Goal: Information Seeking & Learning: Find specific fact

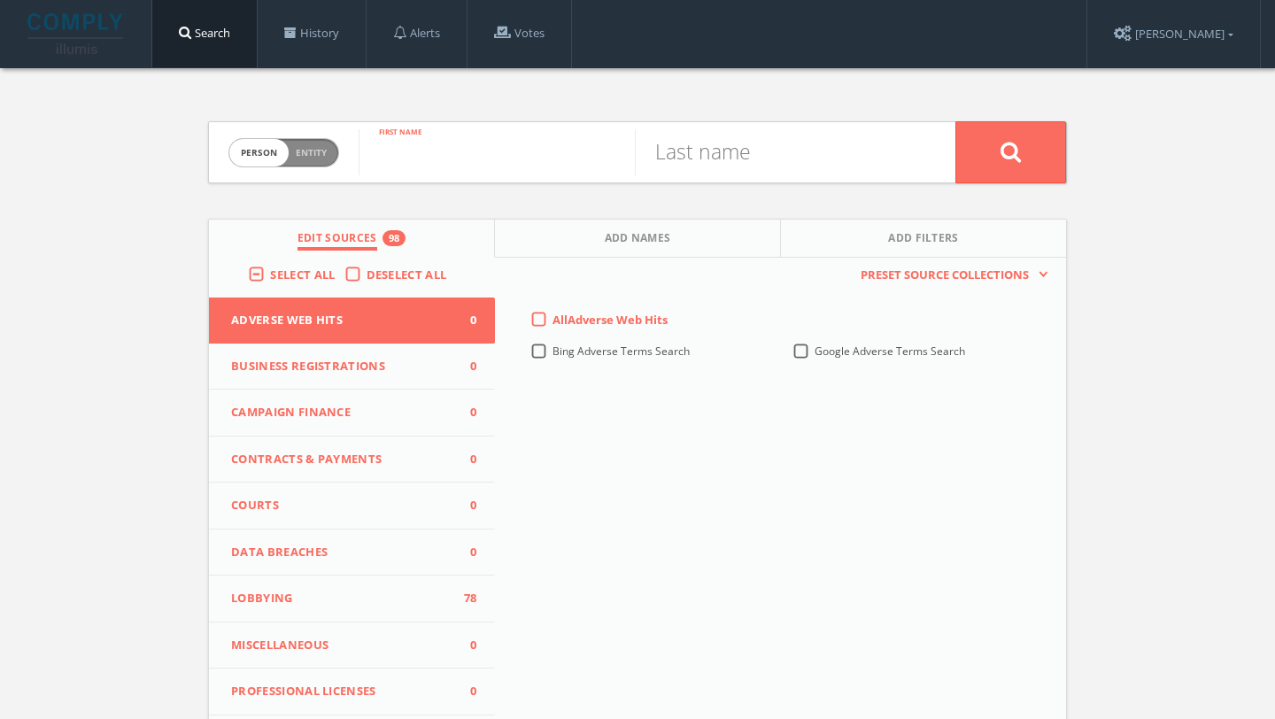
click at [439, 154] on input "text" at bounding box center [497, 152] width 276 height 46
click at [270, 277] on label "Select All" at bounding box center [307, 276] width 74 height 18
click at [0, 0] on input "Select All" at bounding box center [0, 0] width 0 height 0
click at [270, 277] on label "Select All" at bounding box center [307, 276] width 74 height 18
click at [0, 0] on input "Select All" at bounding box center [0, 0] width 0 height 0
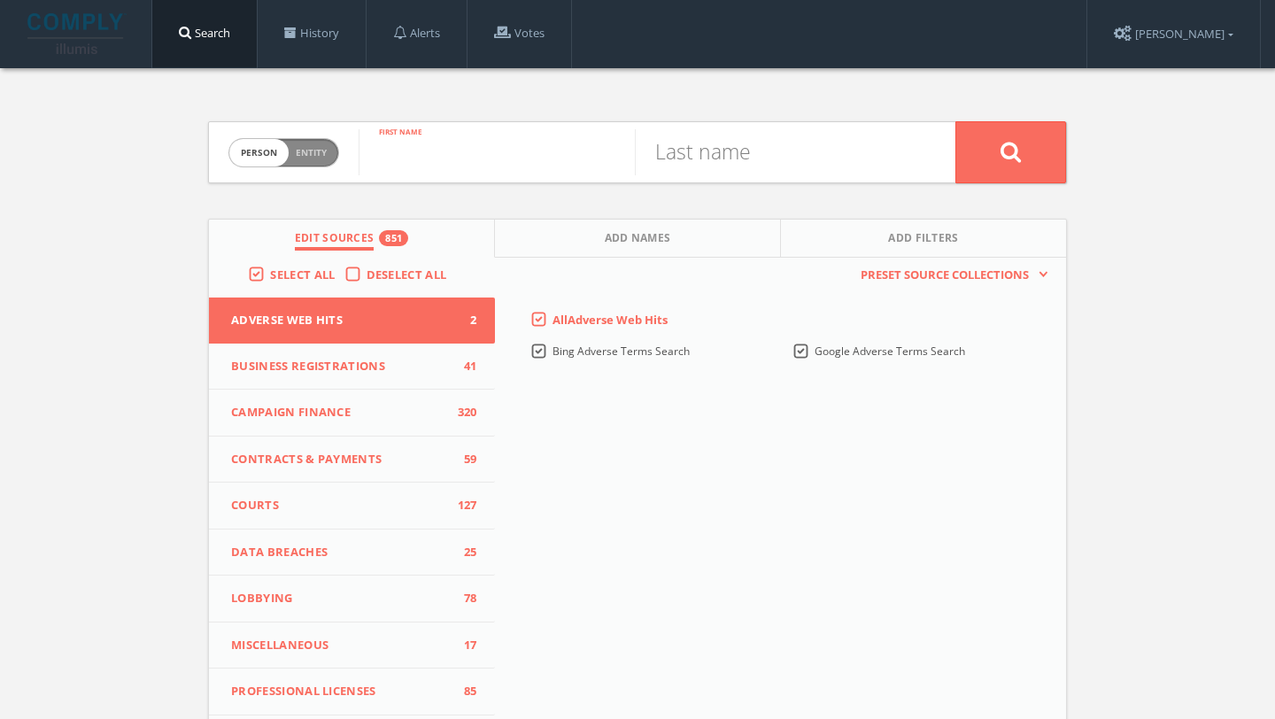
click at [468, 161] on input "text" at bounding box center [497, 152] width 276 height 46
type input "[PERSON_NAME]"
click at [768, 180] on div "Last name" at bounding box center [795, 152] width 321 height 60
click at [761, 165] on input "text" at bounding box center [773, 152] width 276 height 46
type input "duvall"
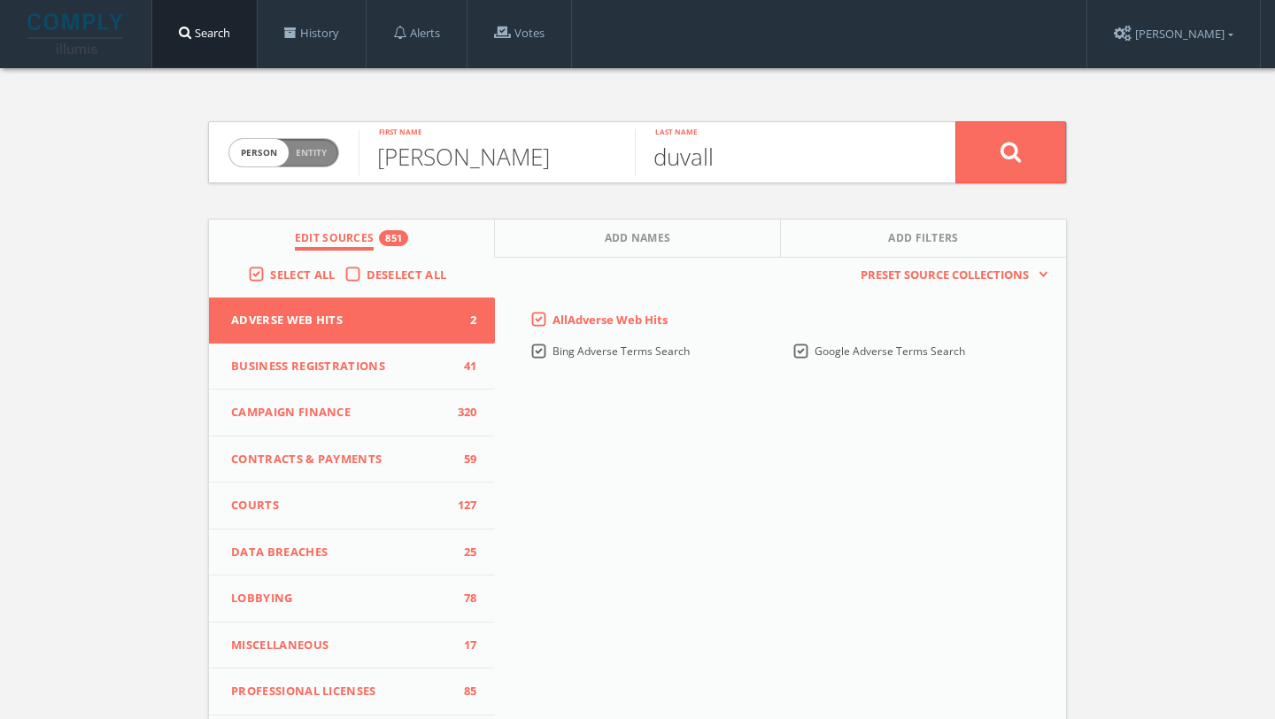
click at [956, 121] on button at bounding box center [1011, 152] width 111 height 62
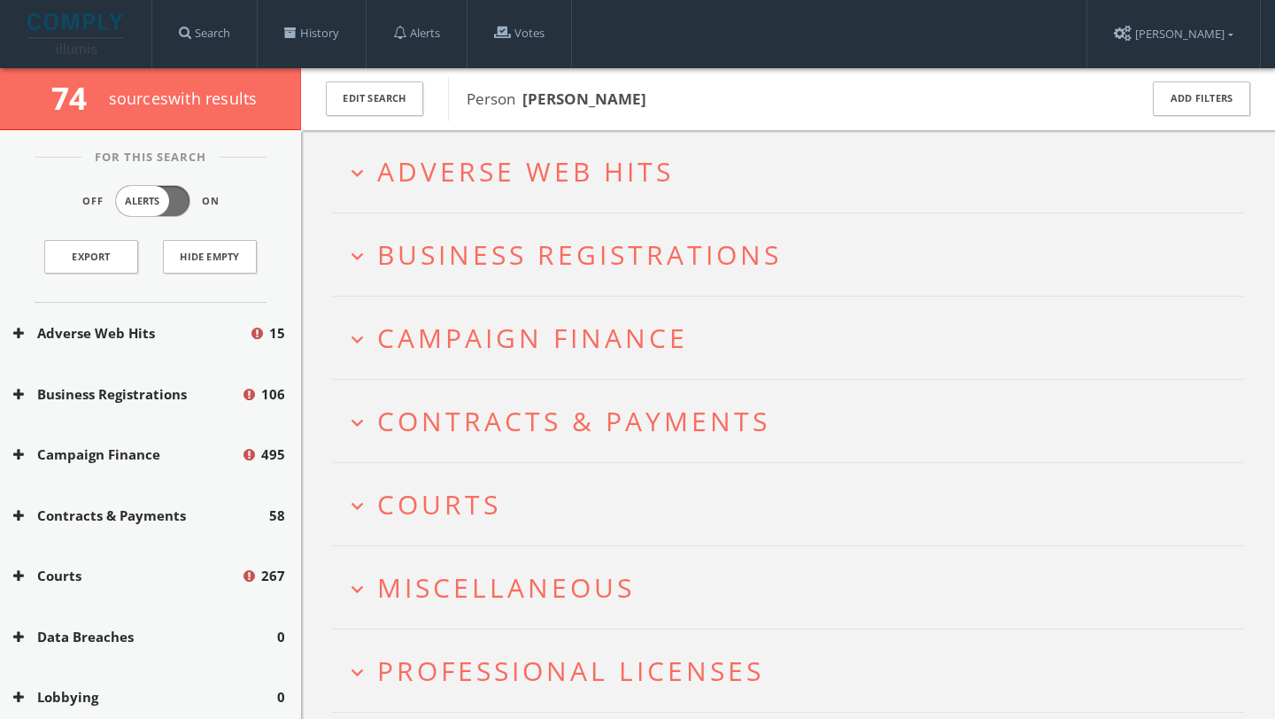
click at [343, 181] on h2 "expand_more Adverse Web Hits" at bounding box center [788, 171] width 912 height 82
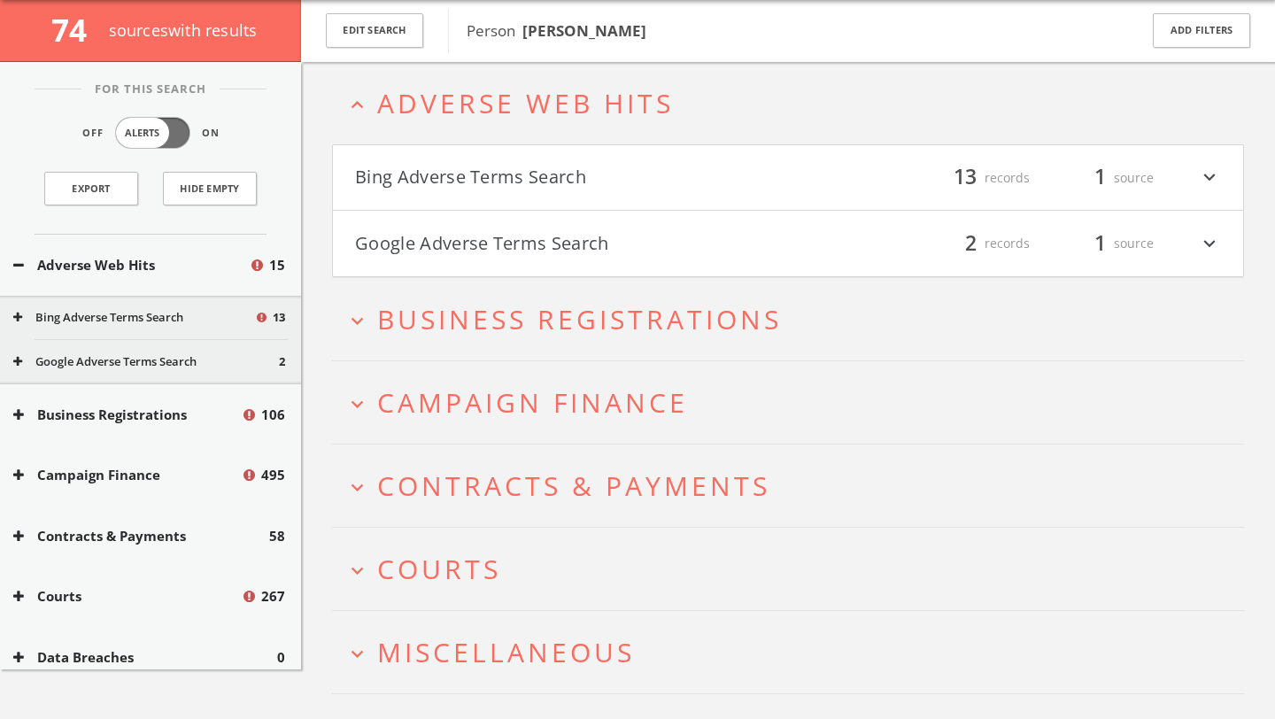
click at [343, 180] on h4 "Bing Adverse Terms Search filter_list 13 records 1 source expand_more" at bounding box center [788, 178] width 911 height 66
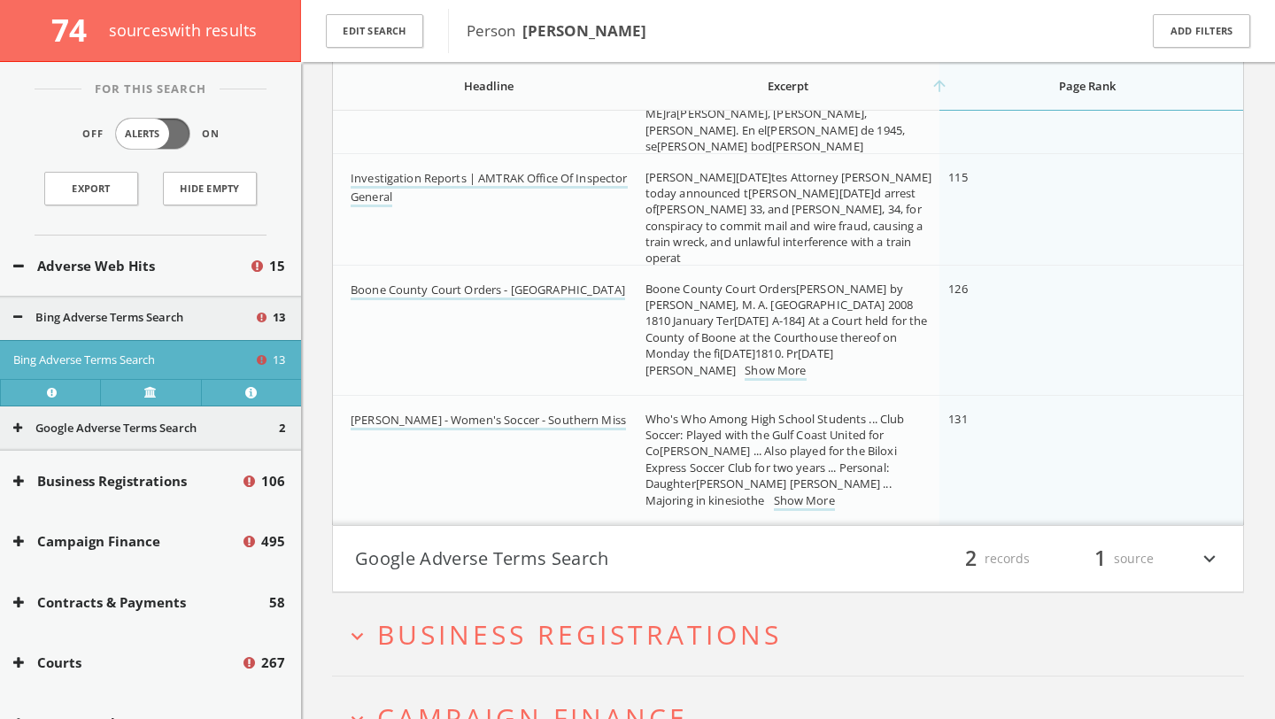
scroll to position [1345, 0]
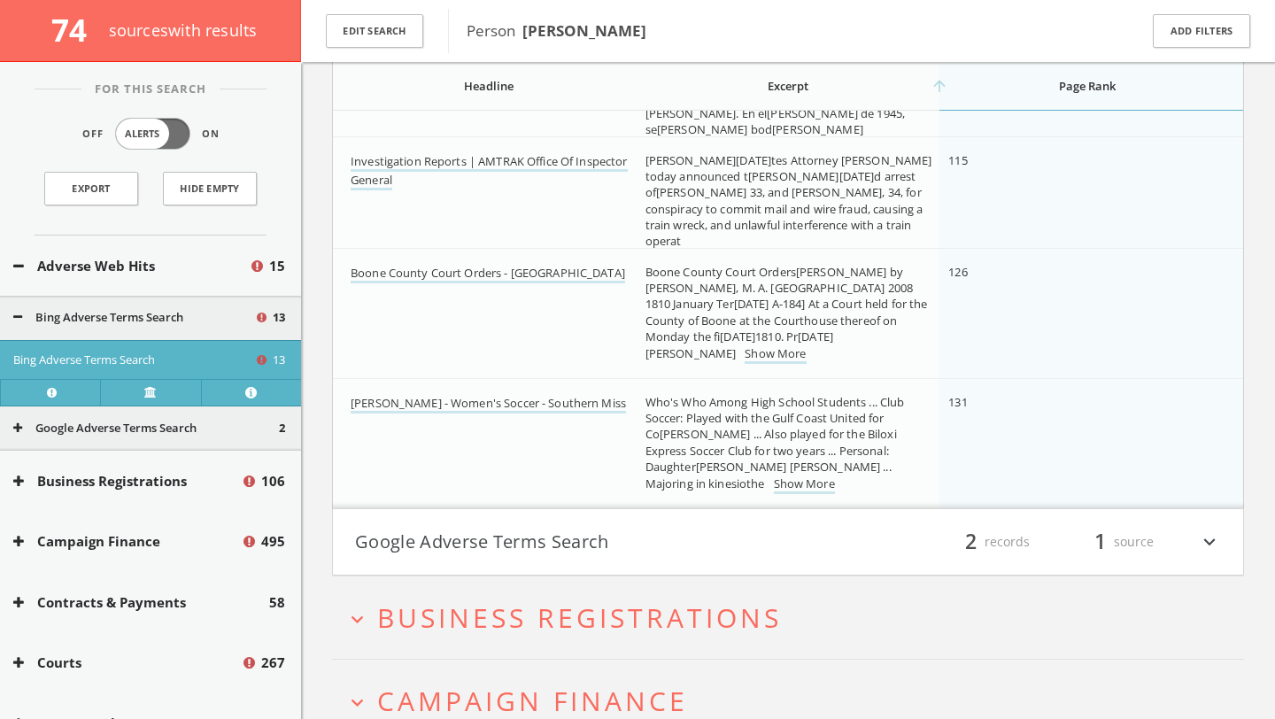
click at [488, 546] on button "Google Adverse Terms Search" at bounding box center [571, 542] width 433 height 30
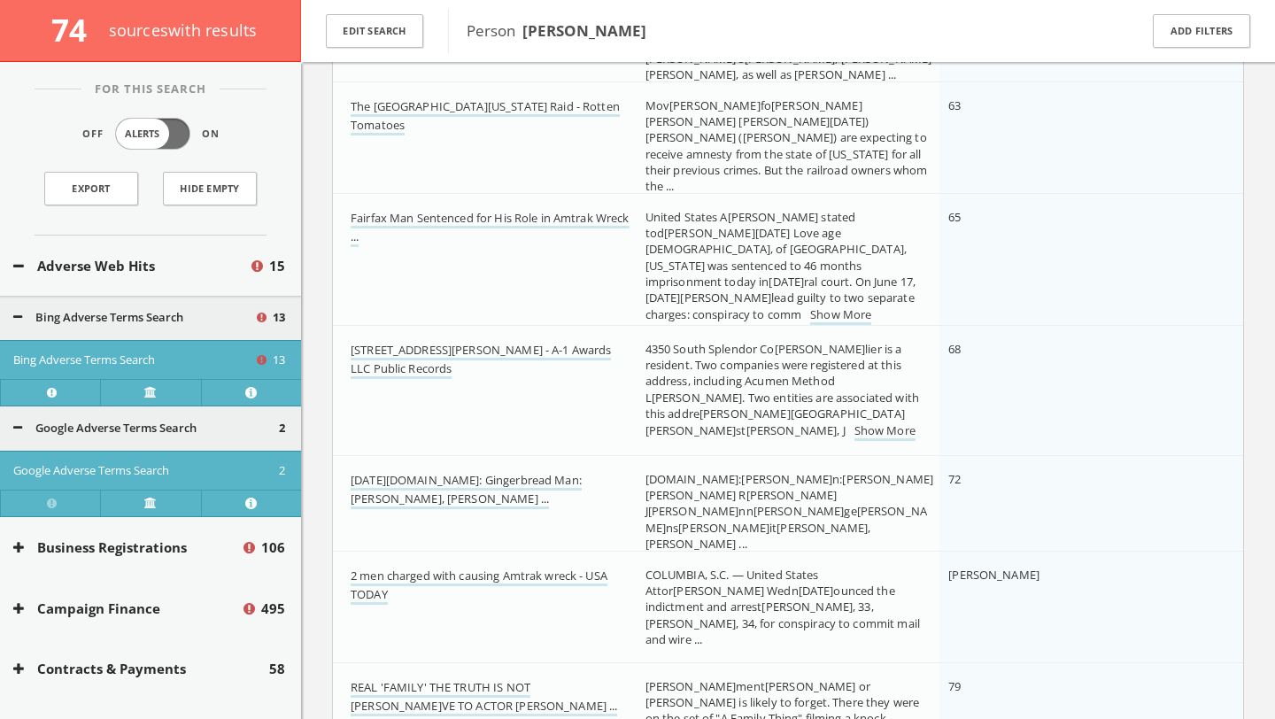
scroll to position [0, 0]
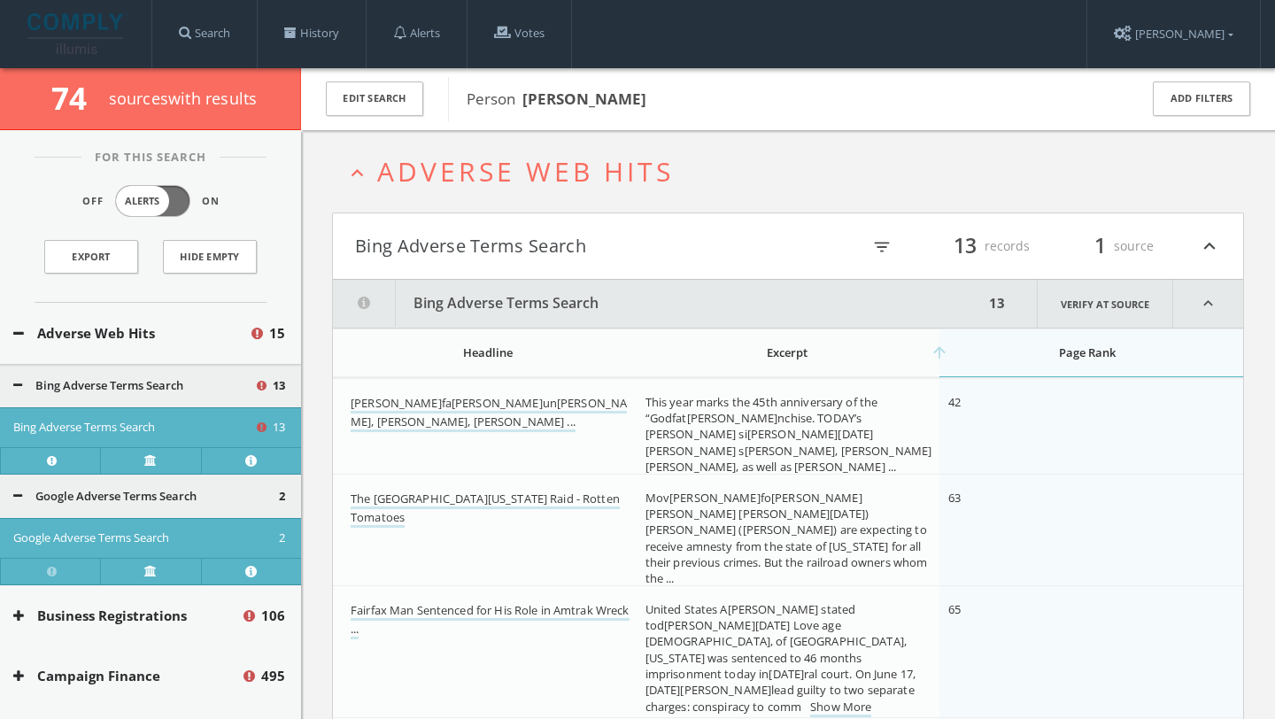
click at [398, 247] on button "Bing Adverse Terms Search" at bounding box center [571, 246] width 433 height 30
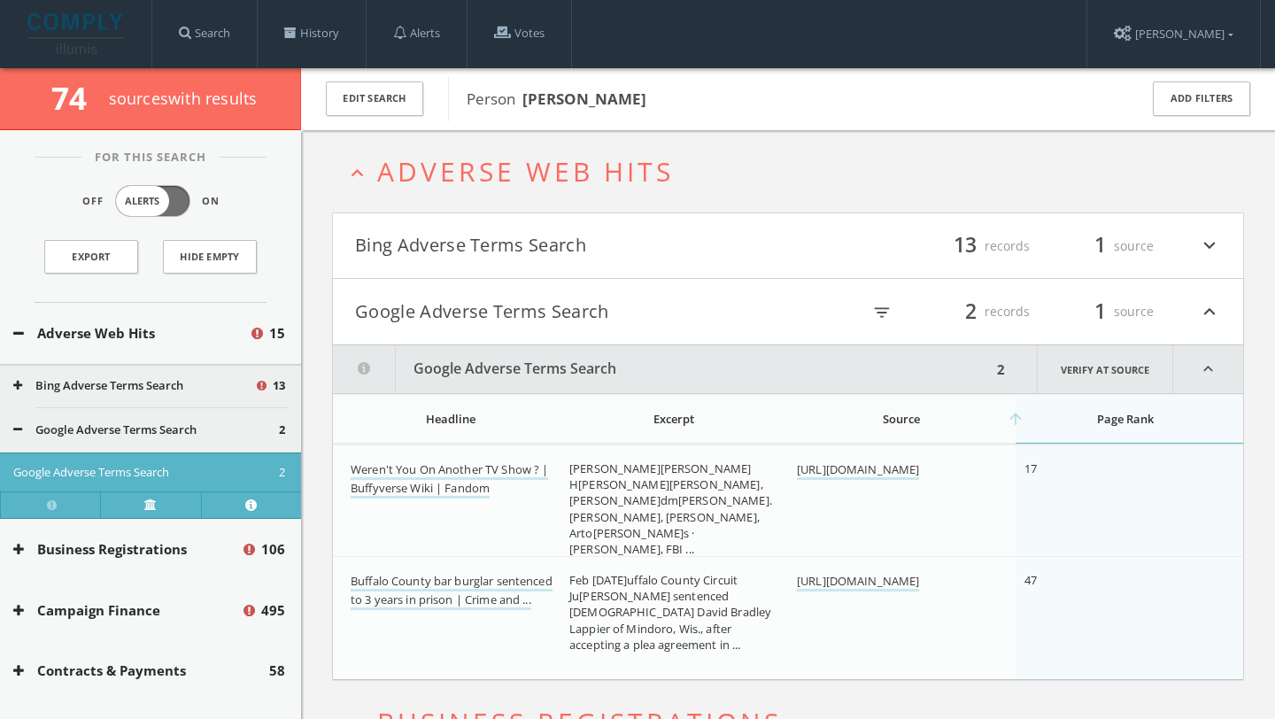
click at [505, 308] on button "Google Adverse Terms Search" at bounding box center [571, 312] width 433 height 30
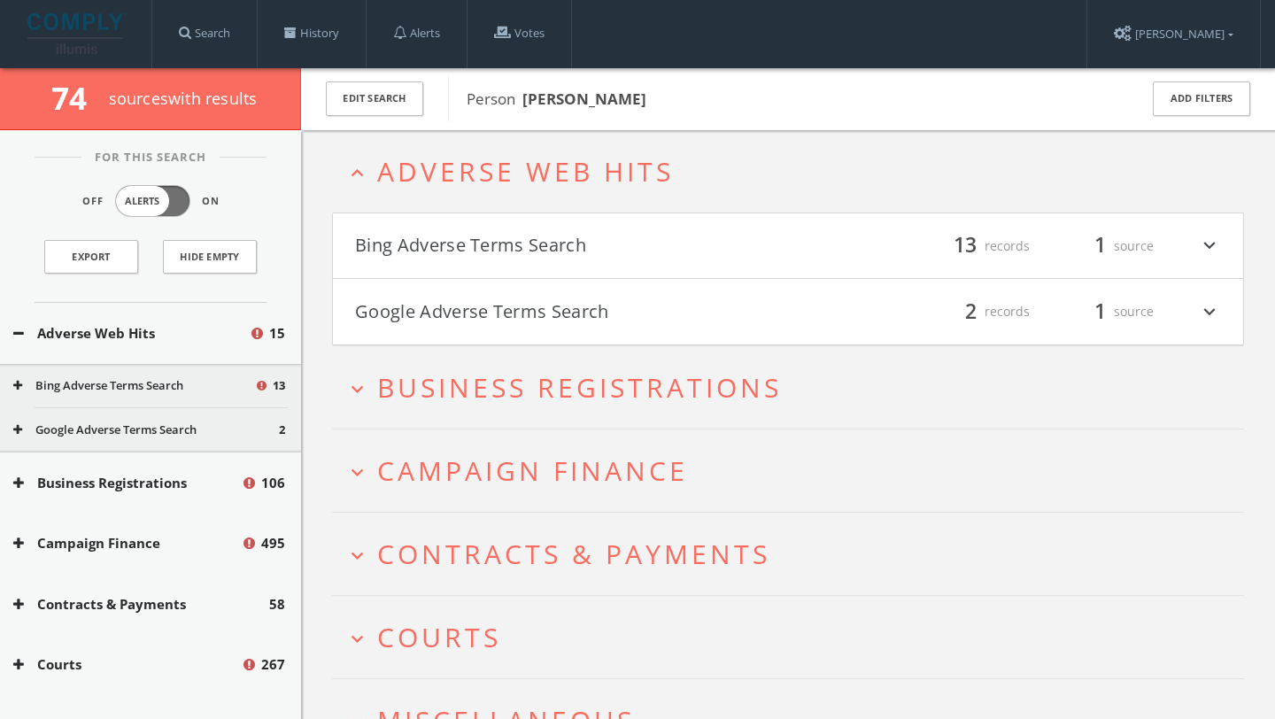
click at [353, 164] on icon "expand_less" at bounding box center [357, 173] width 24 height 24
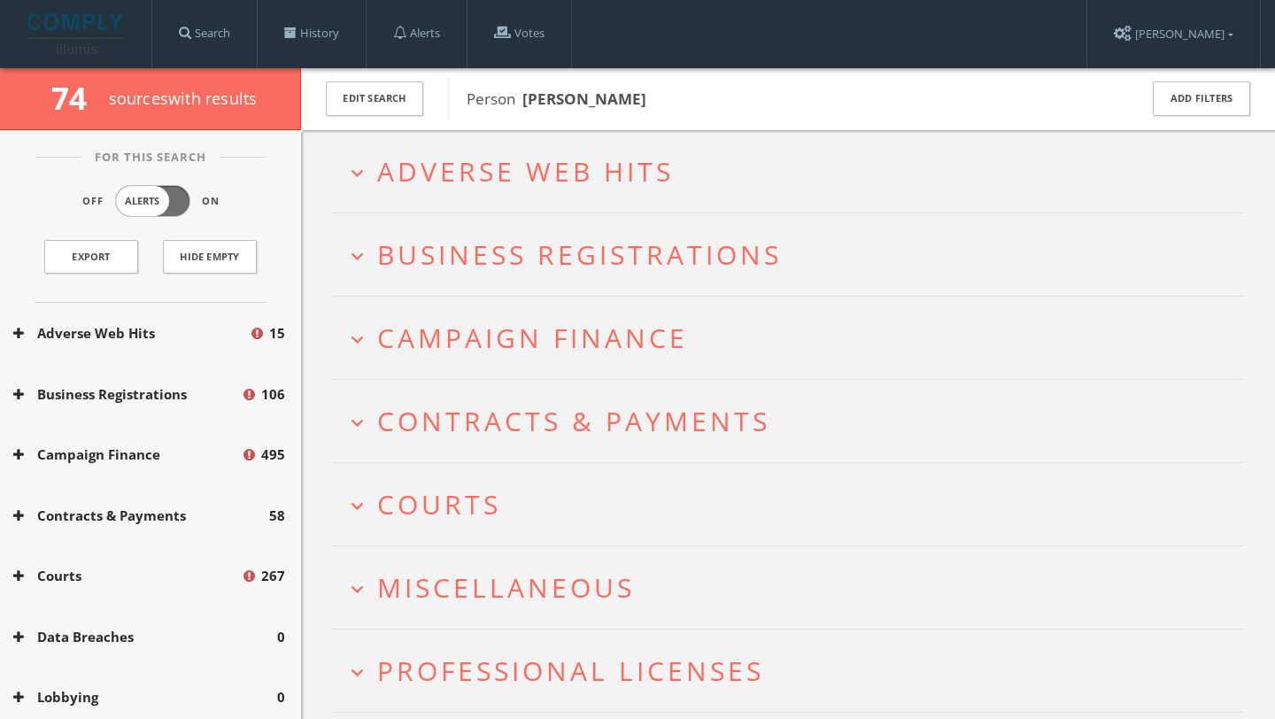
click at [348, 258] on icon "expand_more" at bounding box center [357, 256] width 24 height 24
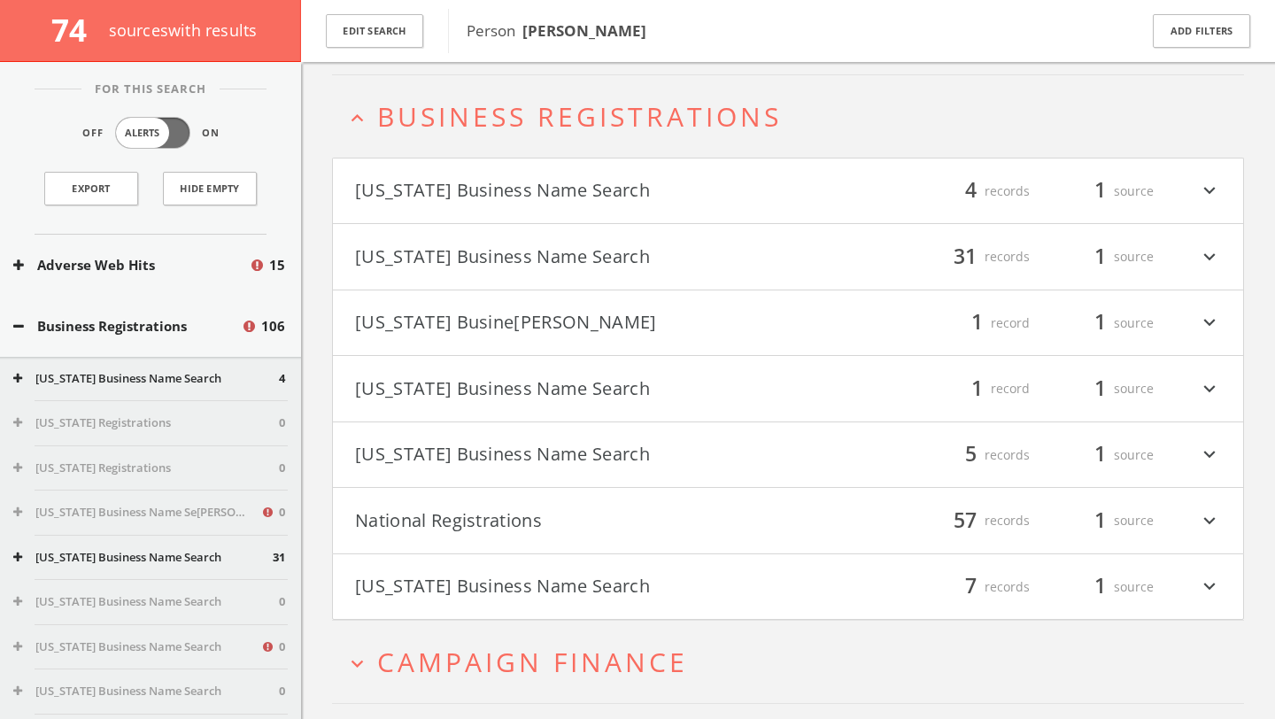
scroll to position [151, 0]
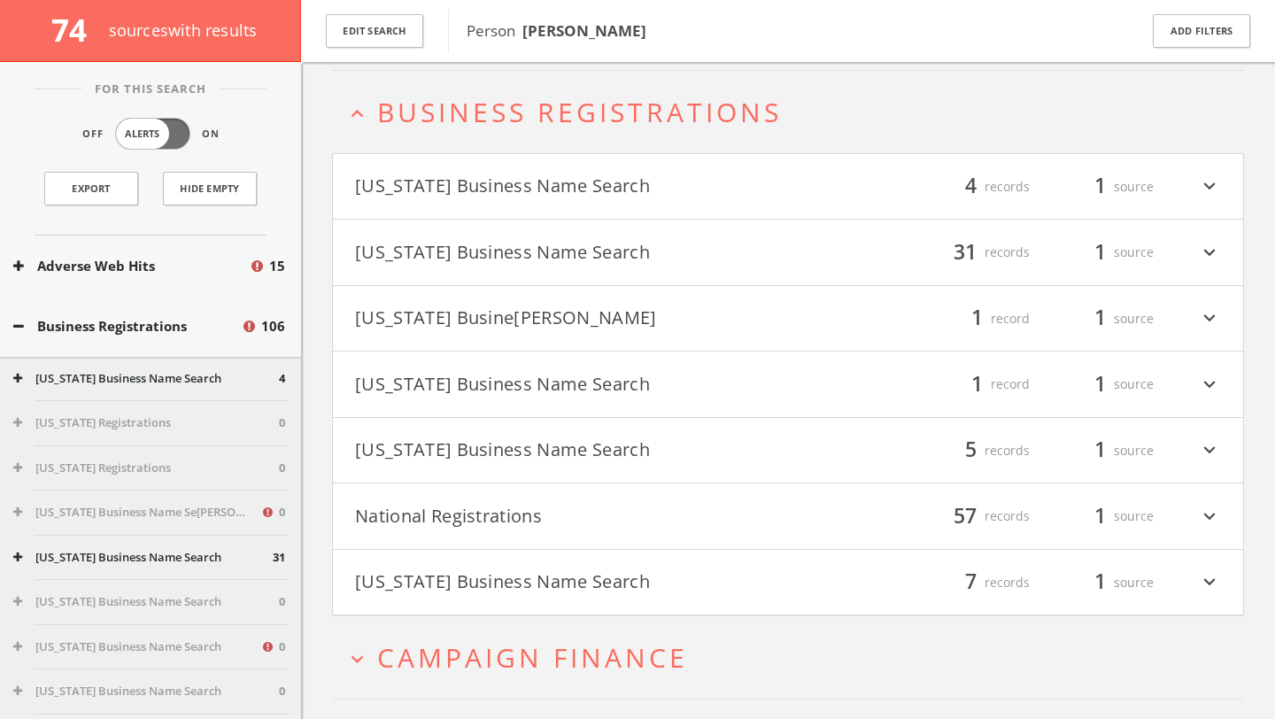
click at [357, 110] on icon "expand_less" at bounding box center [357, 114] width 24 height 24
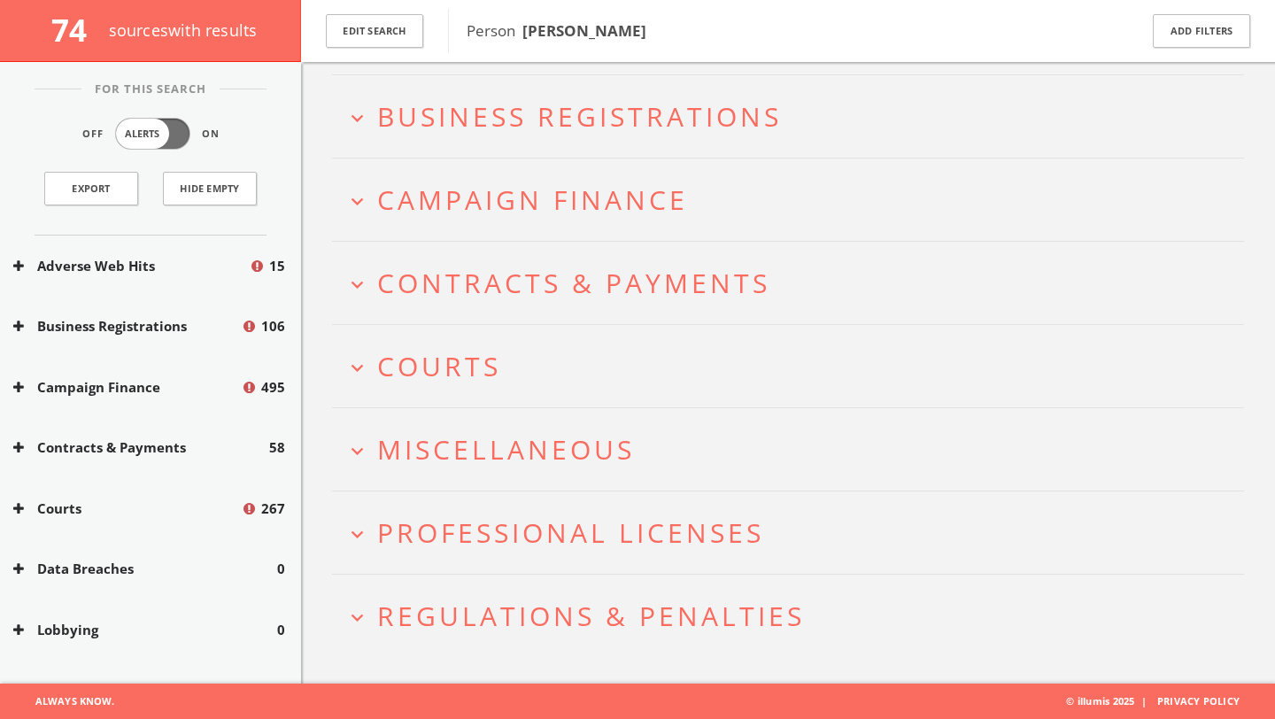
scroll to position [146, 0]
click at [363, 204] on icon "expand_more" at bounding box center [357, 202] width 24 height 24
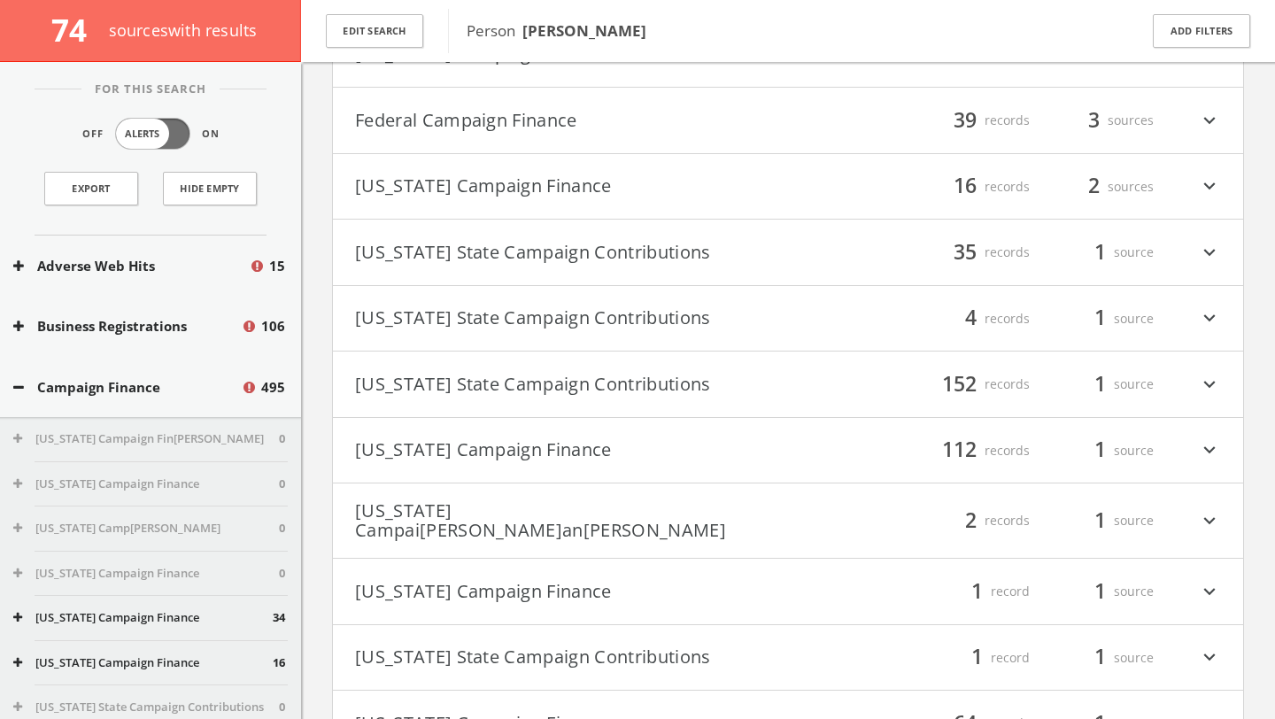
scroll to position [496, 0]
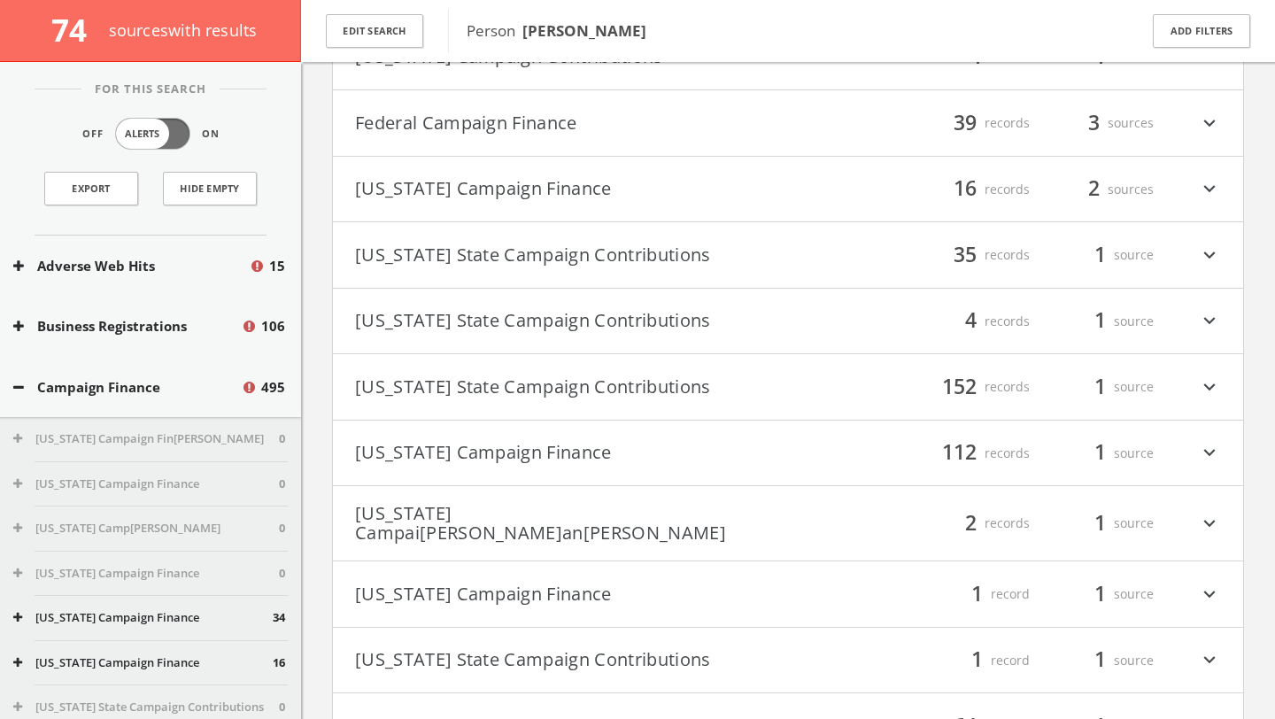
click at [1215, 124] on icon "expand_more" at bounding box center [1209, 123] width 23 height 30
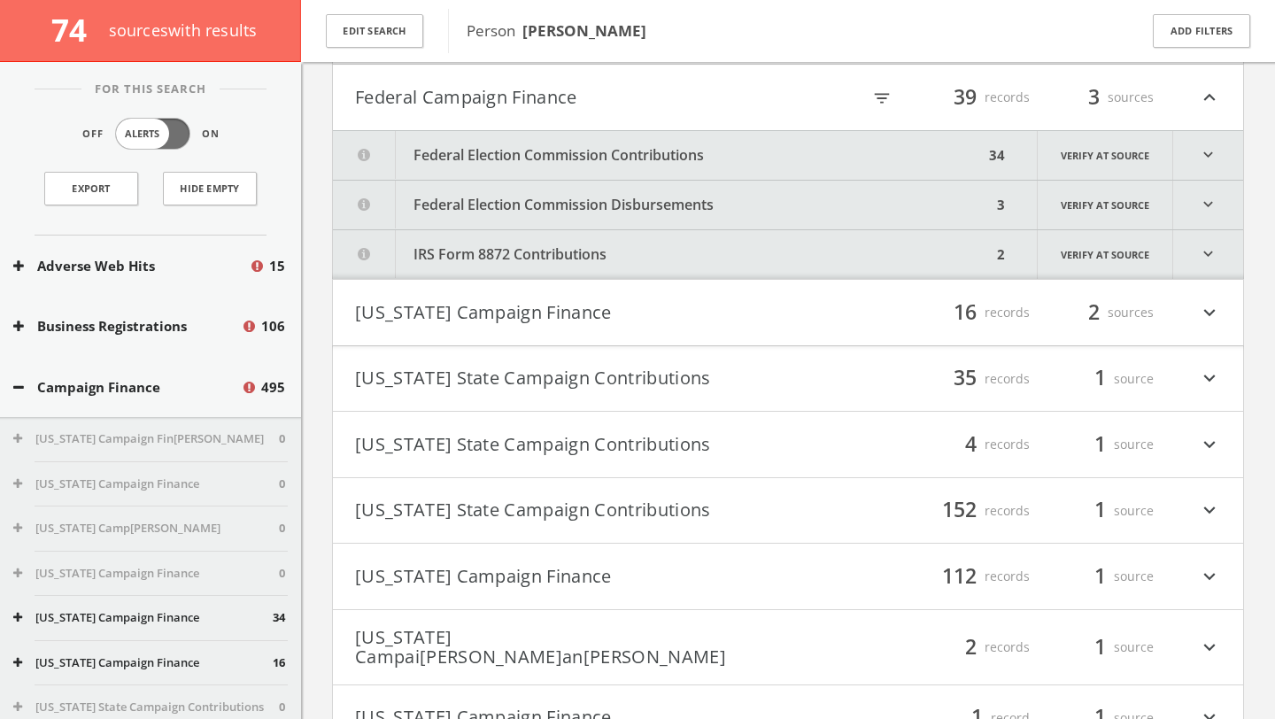
scroll to position [523, 0]
click at [1205, 154] on icon "expand_more" at bounding box center [1209, 153] width 70 height 49
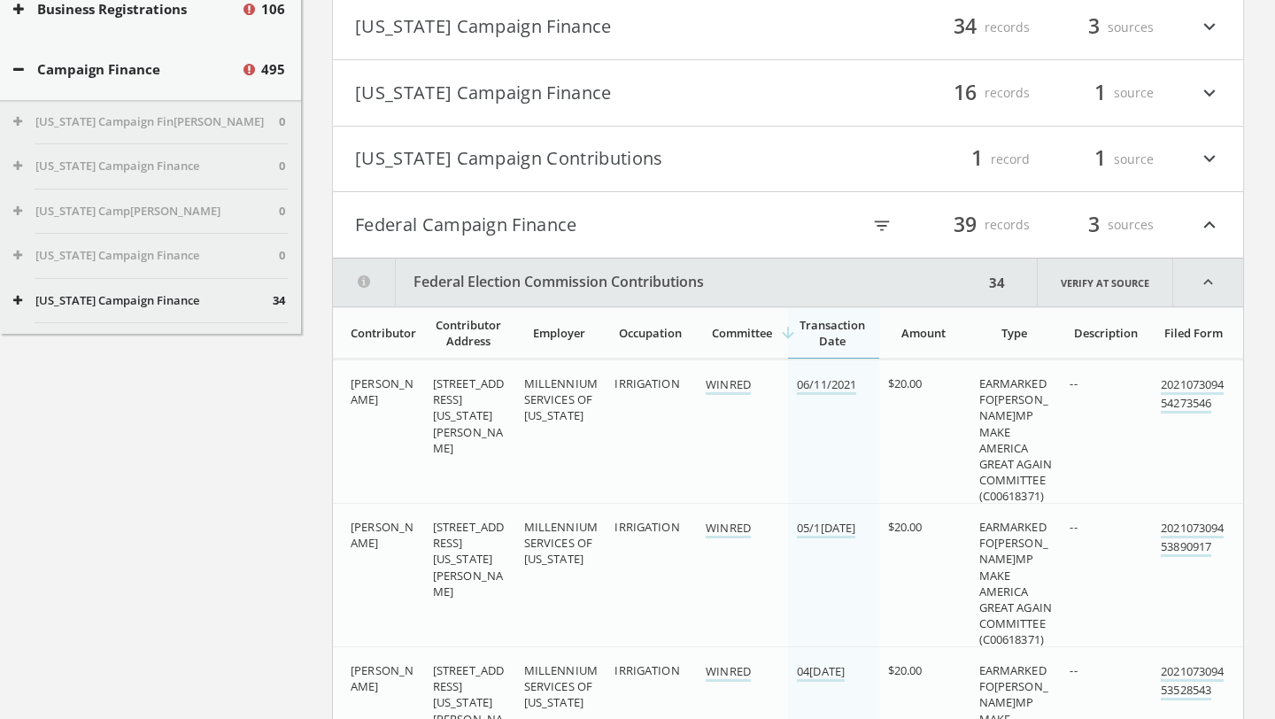
scroll to position [0, 0]
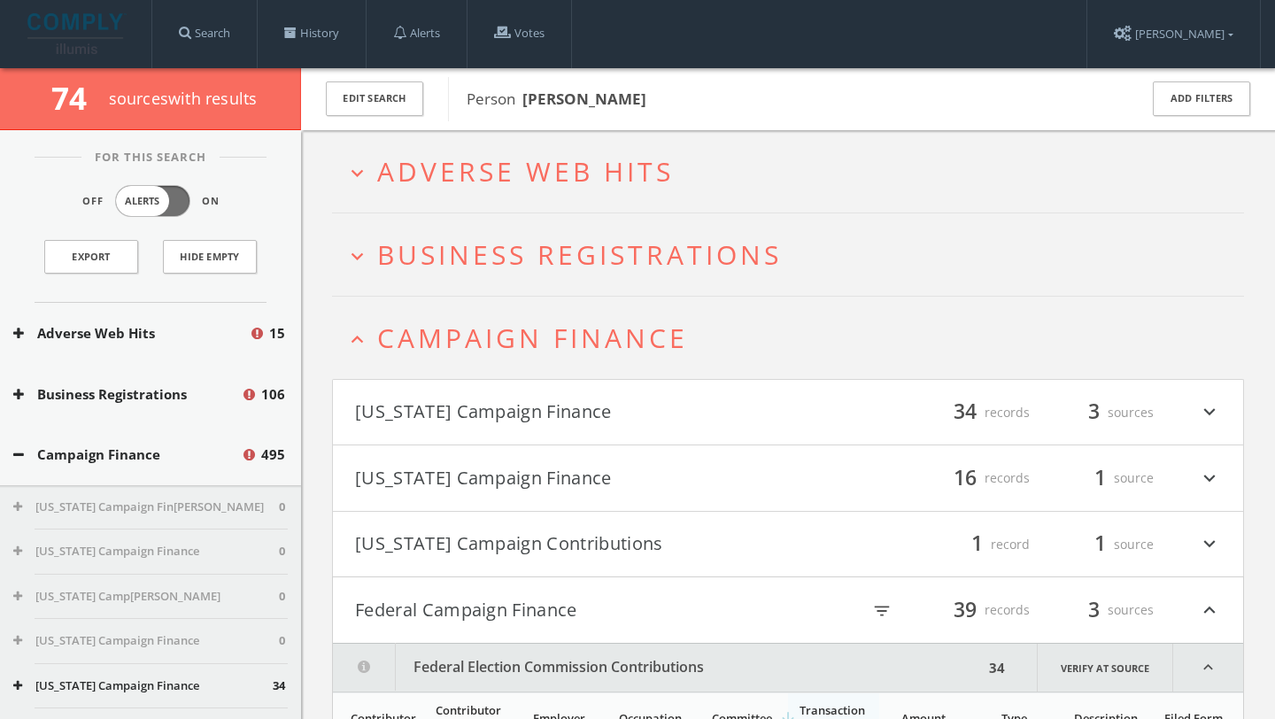
click at [354, 338] on icon "expand_less" at bounding box center [357, 340] width 24 height 24
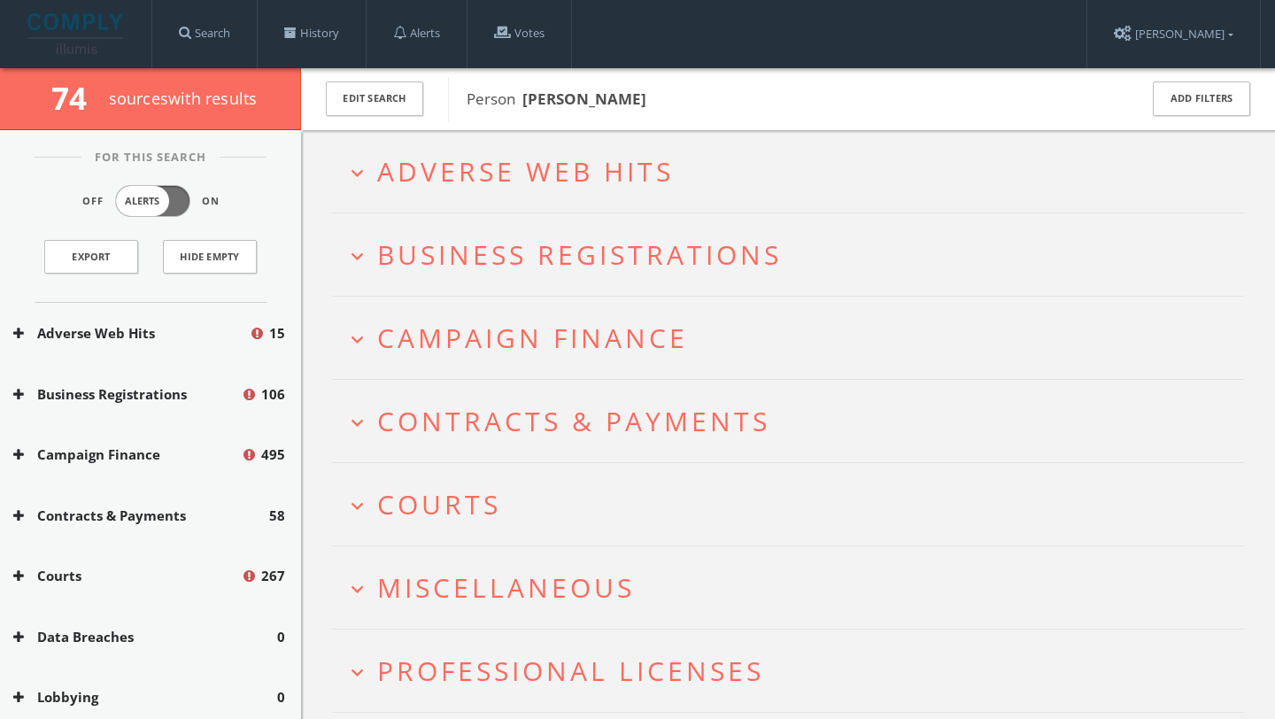
click at [353, 423] on icon "expand_more" at bounding box center [357, 423] width 24 height 24
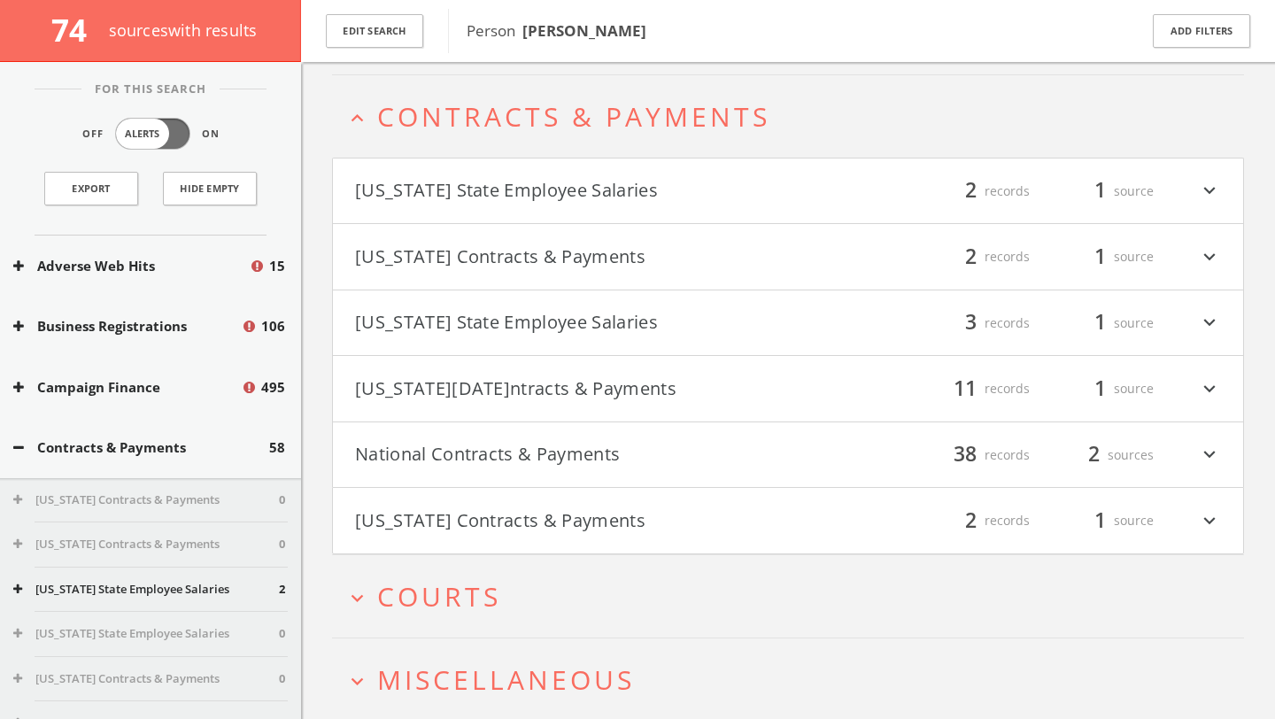
scroll to position [318, 0]
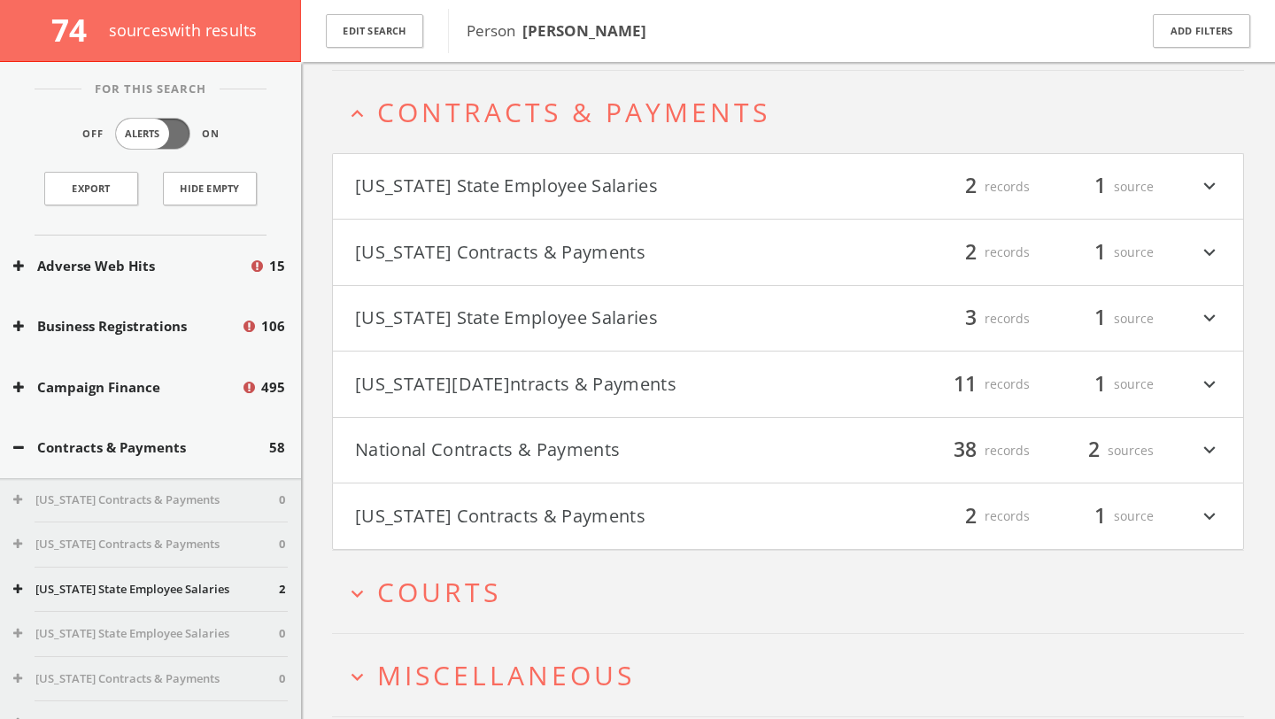
click at [355, 118] on icon "expand_less" at bounding box center [357, 114] width 24 height 24
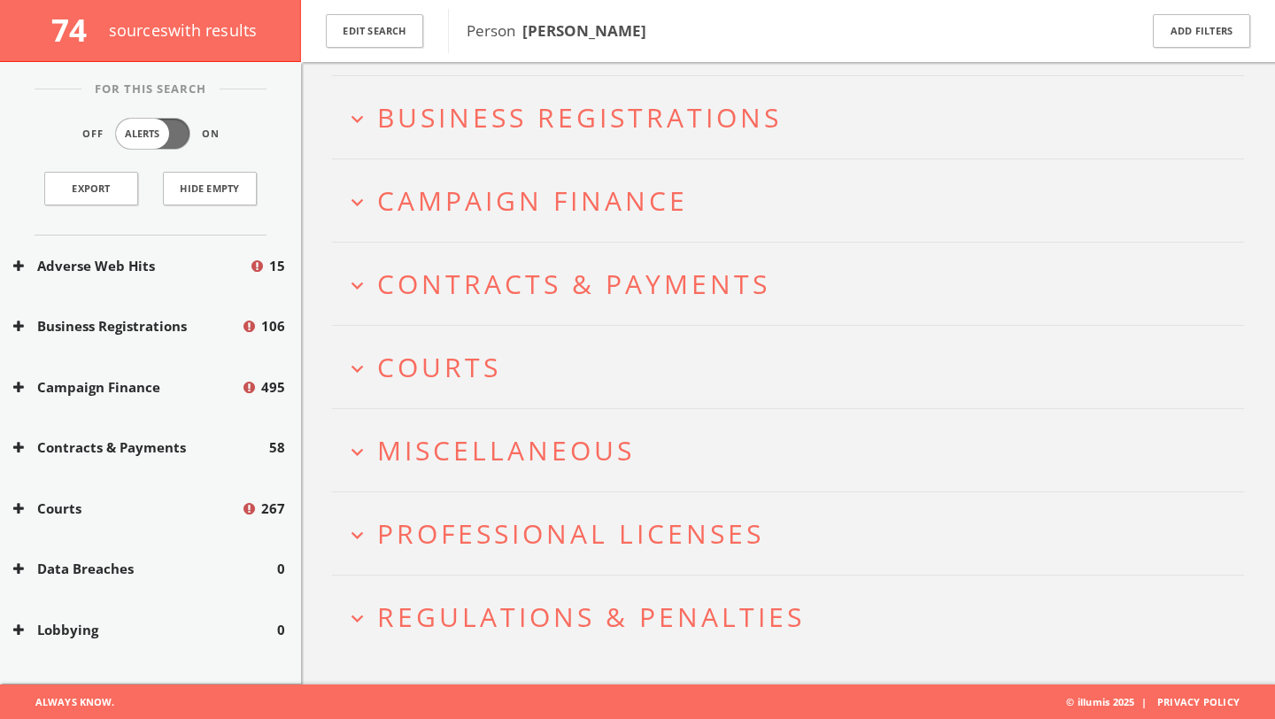
click at [372, 375] on button "expand_more Courts" at bounding box center [794, 367] width 899 height 29
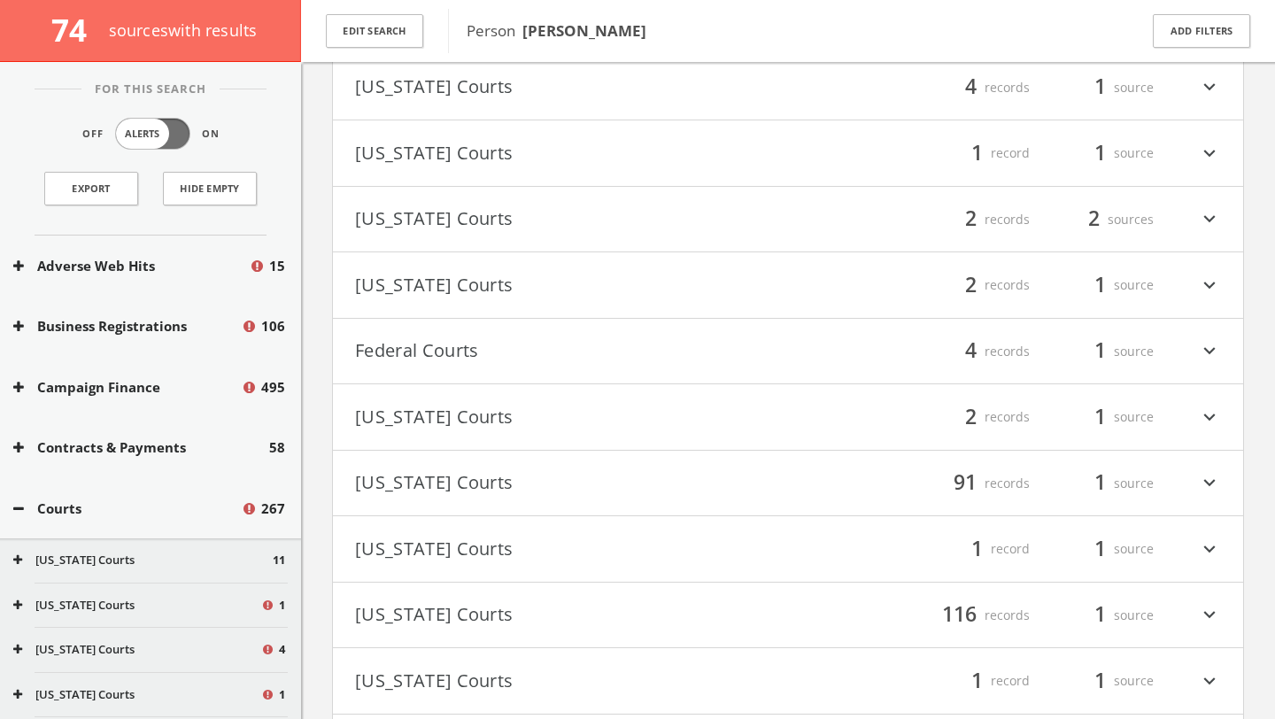
scroll to position [634, 0]
click at [1209, 294] on icon "expand_more" at bounding box center [1209, 283] width 23 height 30
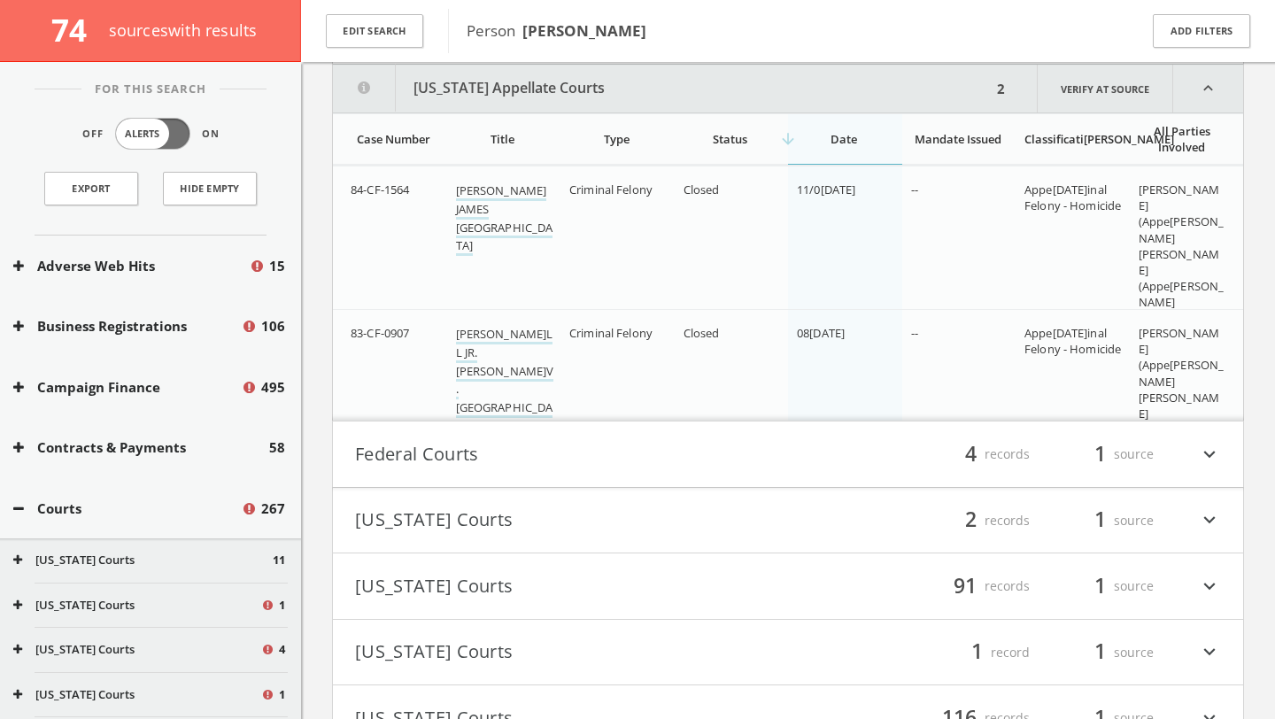
scroll to position [888, 0]
click at [508, 347] on link "[PERSON_NAME]LL JR.[PERSON_NAME]V. [GEOGRAPHIC_DATA]" at bounding box center [505, 379] width 98 height 111
click at [500, 211] on link "[PERSON_NAME] JAMES [GEOGRAPHIC_DATA]" at bounding box center [504, 218] width 97 height 74
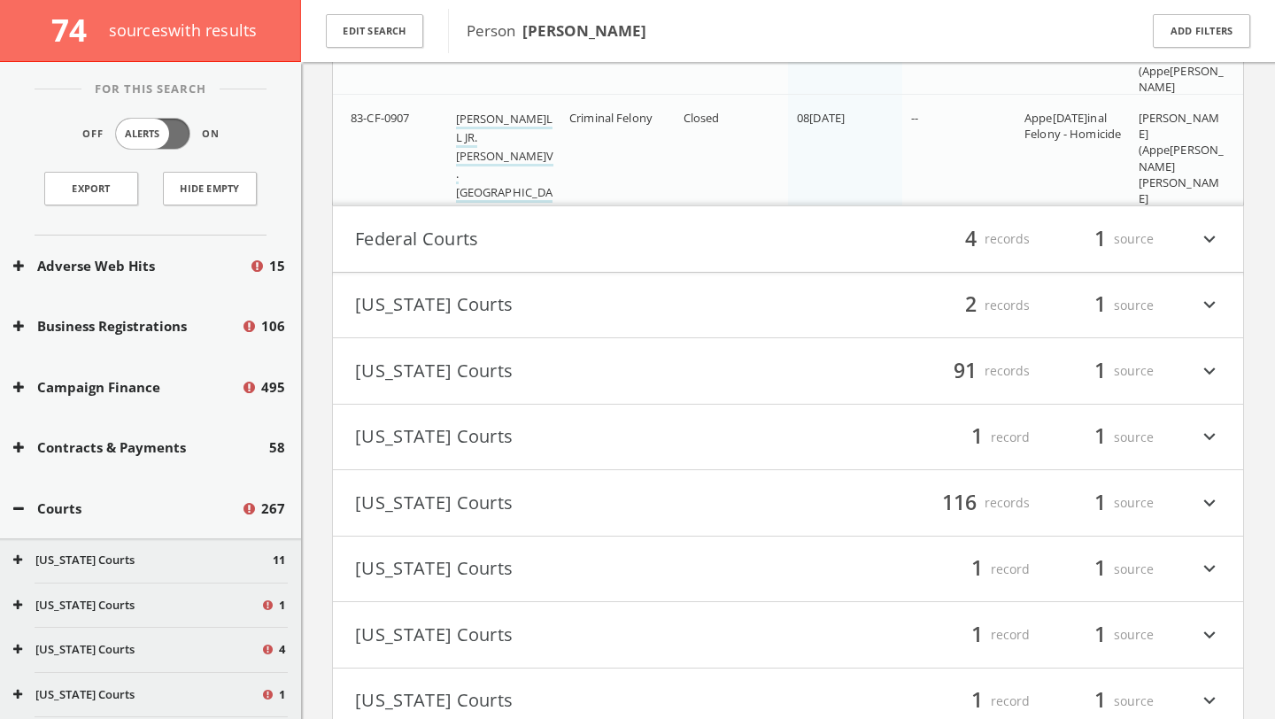
scroll to position [1101, 0]
click at [1197, 235] on div "filter_list 4 records 1 source expand_more" at bounding box center [1004, 240] width 433 height 30
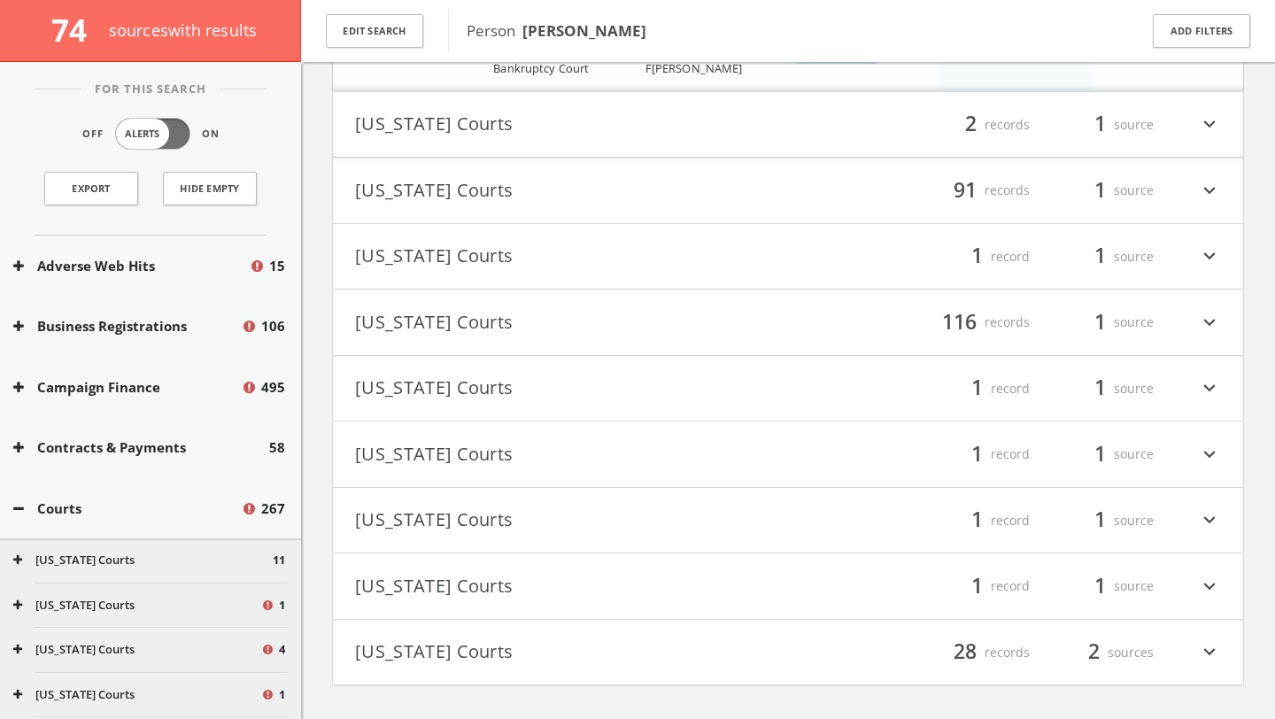
scroll to position [1671, 0]
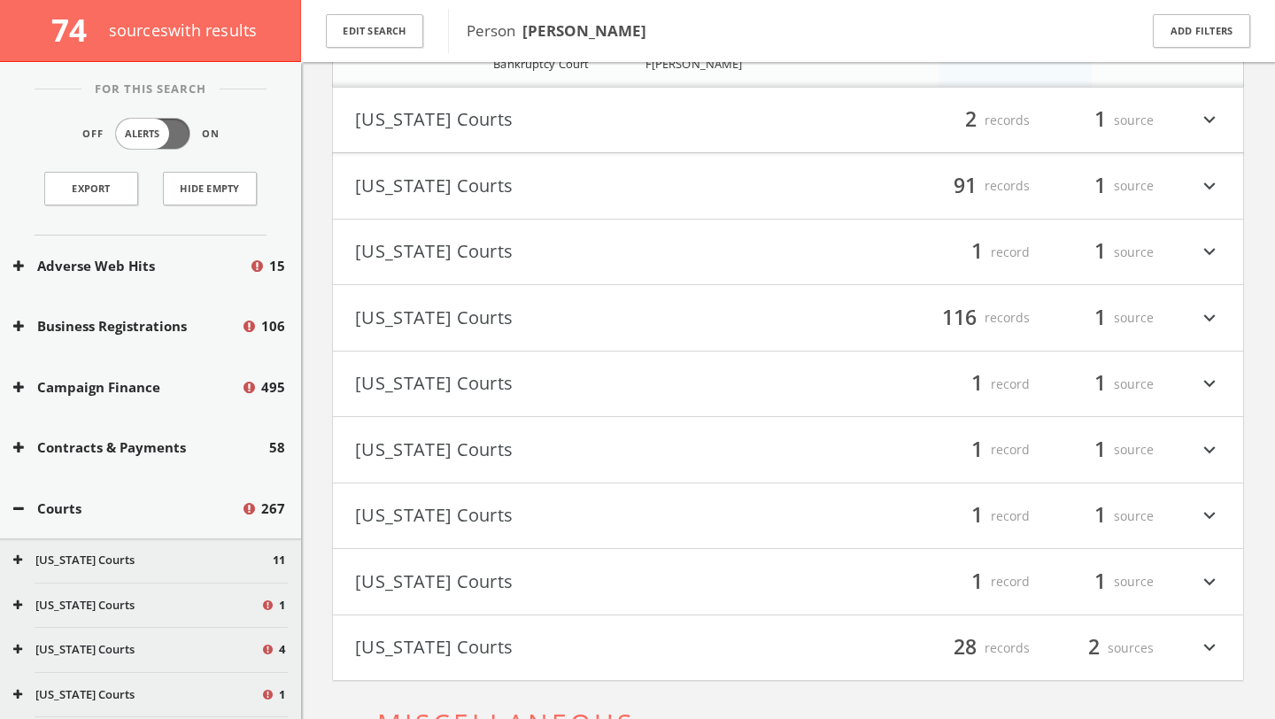
click at [1214, 323] on icon "expand_more" at bounding box center [1209, 318] width 23 height 30
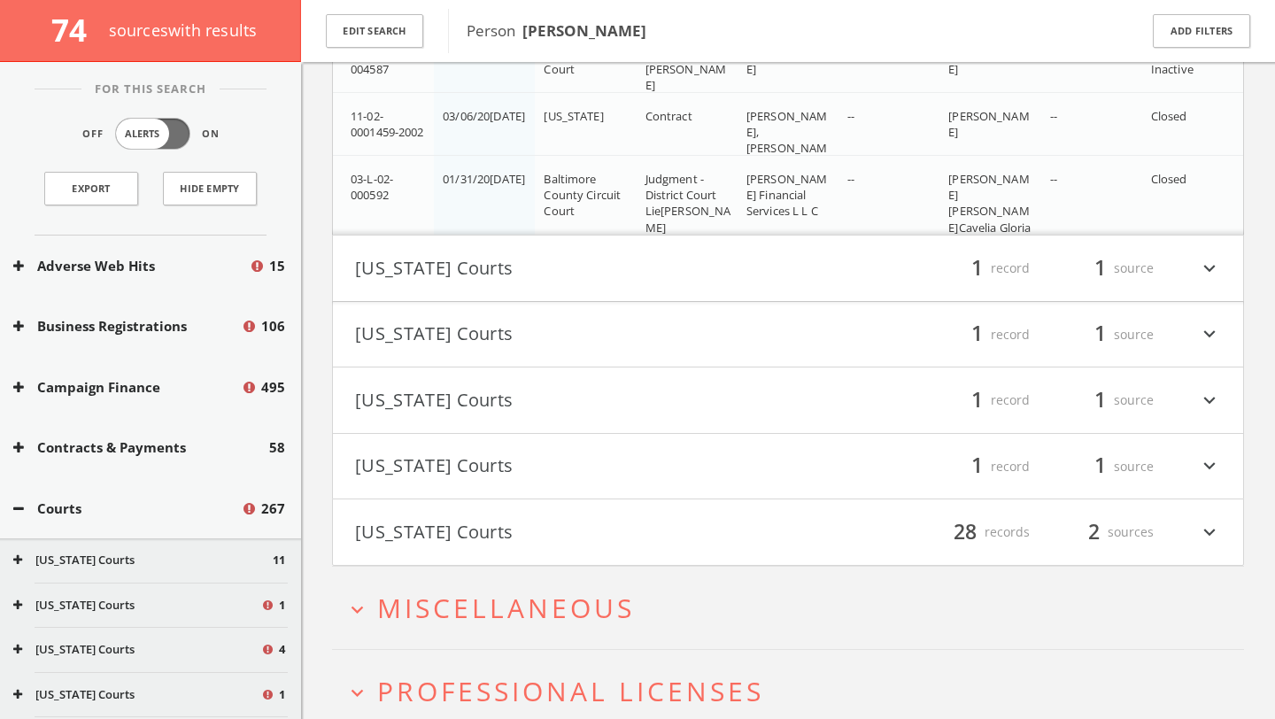
scroll to position [10606, 0]
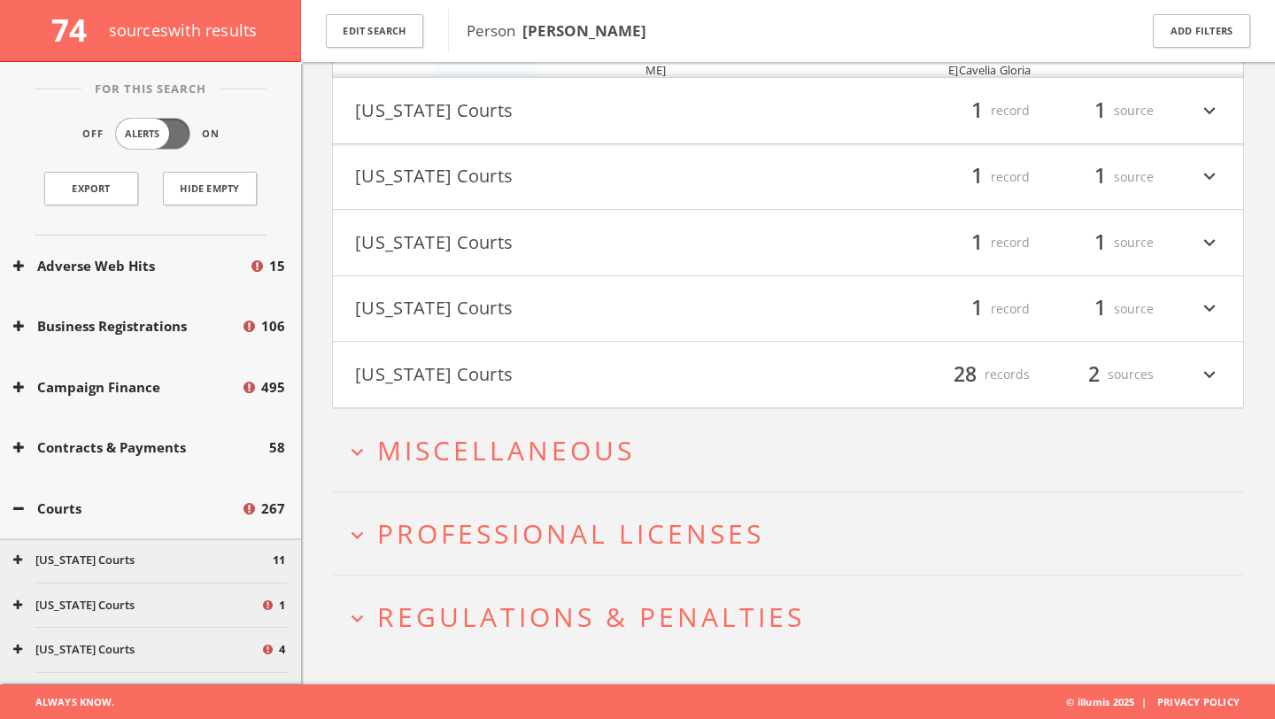
click at [519, 458] on span "Miscellaneous" at bounding box center [506, 450] width 258 height 36
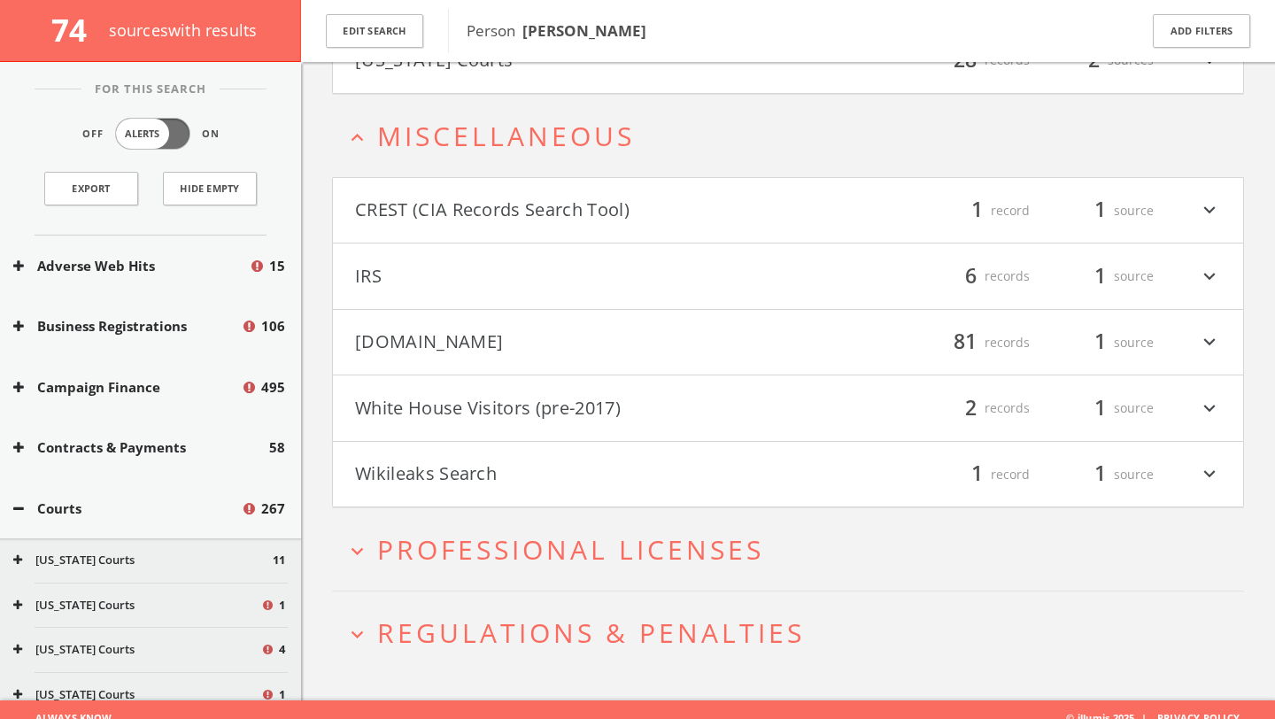
scroll to position [10938, 0]
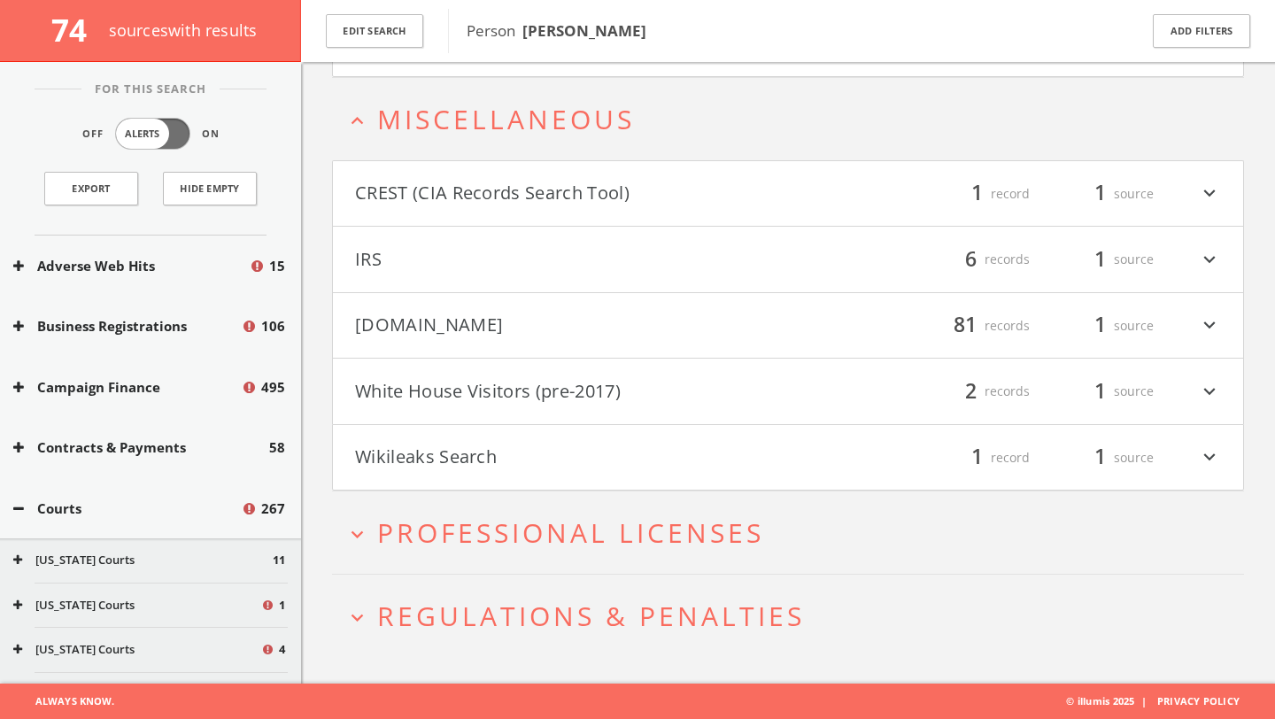
click at [1205, 198] on icon "expand_more" at bounding box center [1209, 194] width 23 height 30
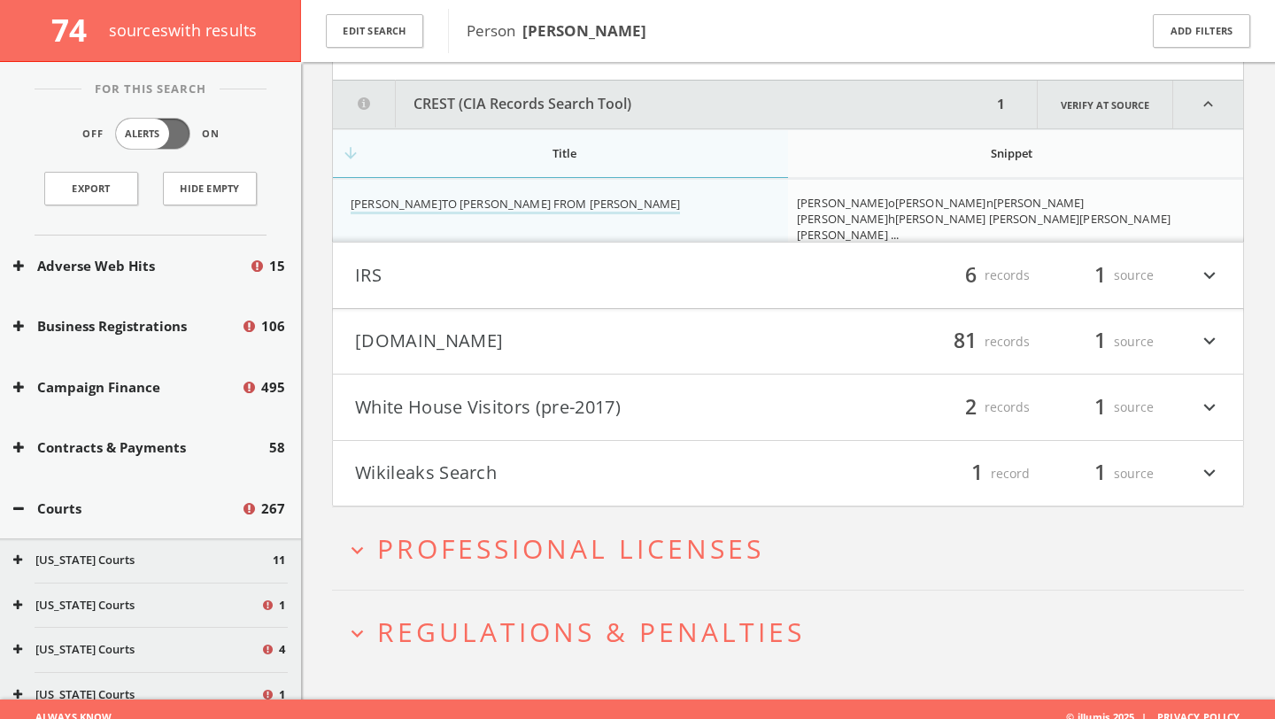
scroll to position [11101, 0]
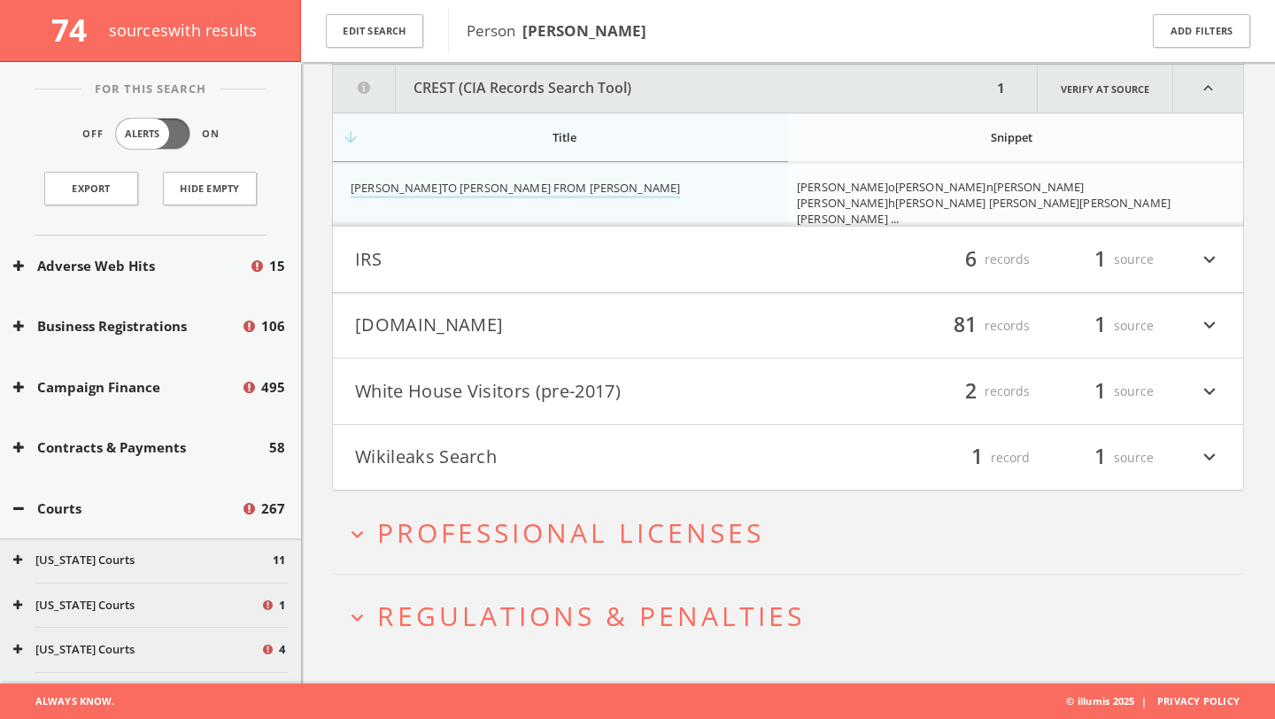
click at [1209, 267] on icon "expand_more" at bounding box center [1209, 259] width 23 height 30
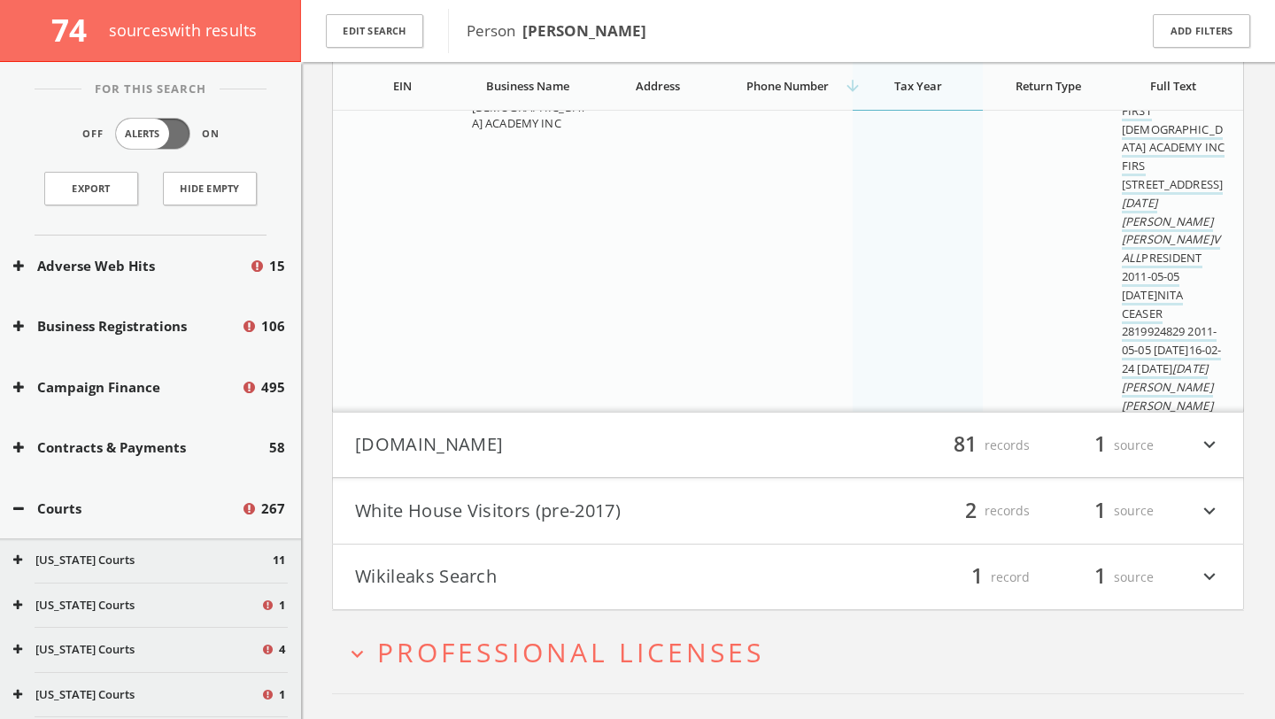
scroll to position [12591, 0]
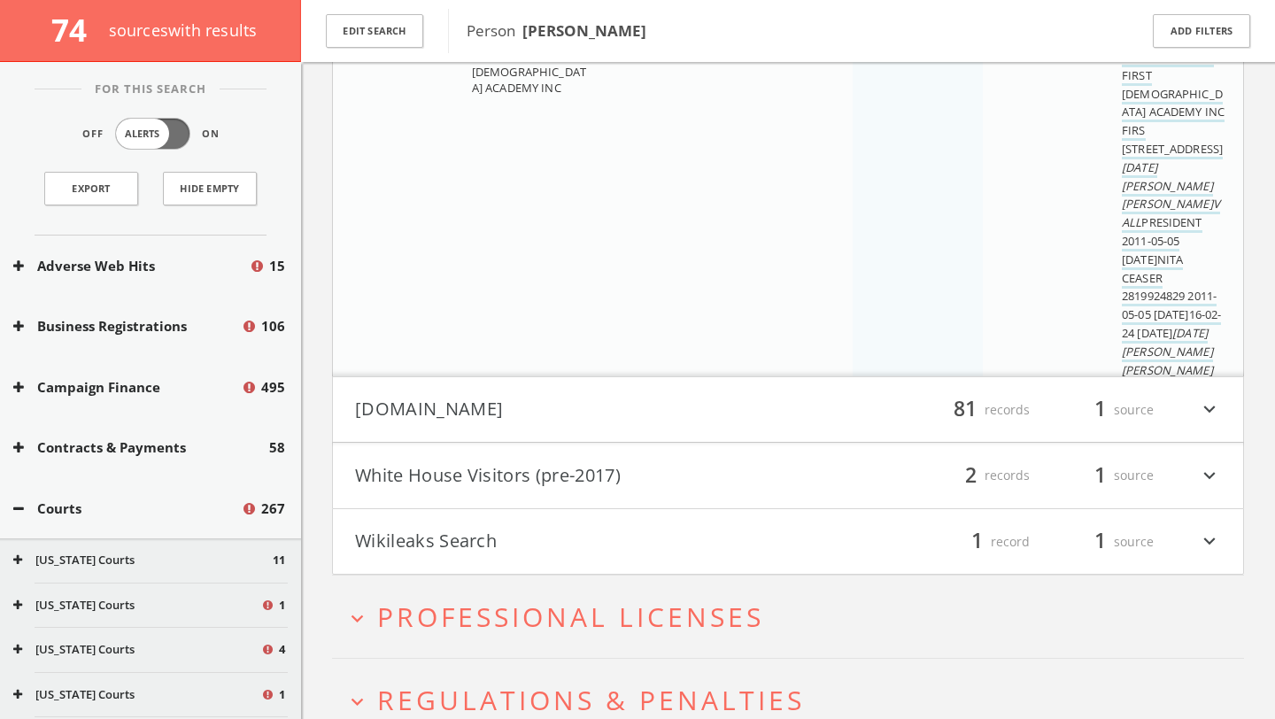
click at [1192, 408] on div "filter_list 81 records 1 source expand_more" at bounding box center [1004, 410] width 433 height 30
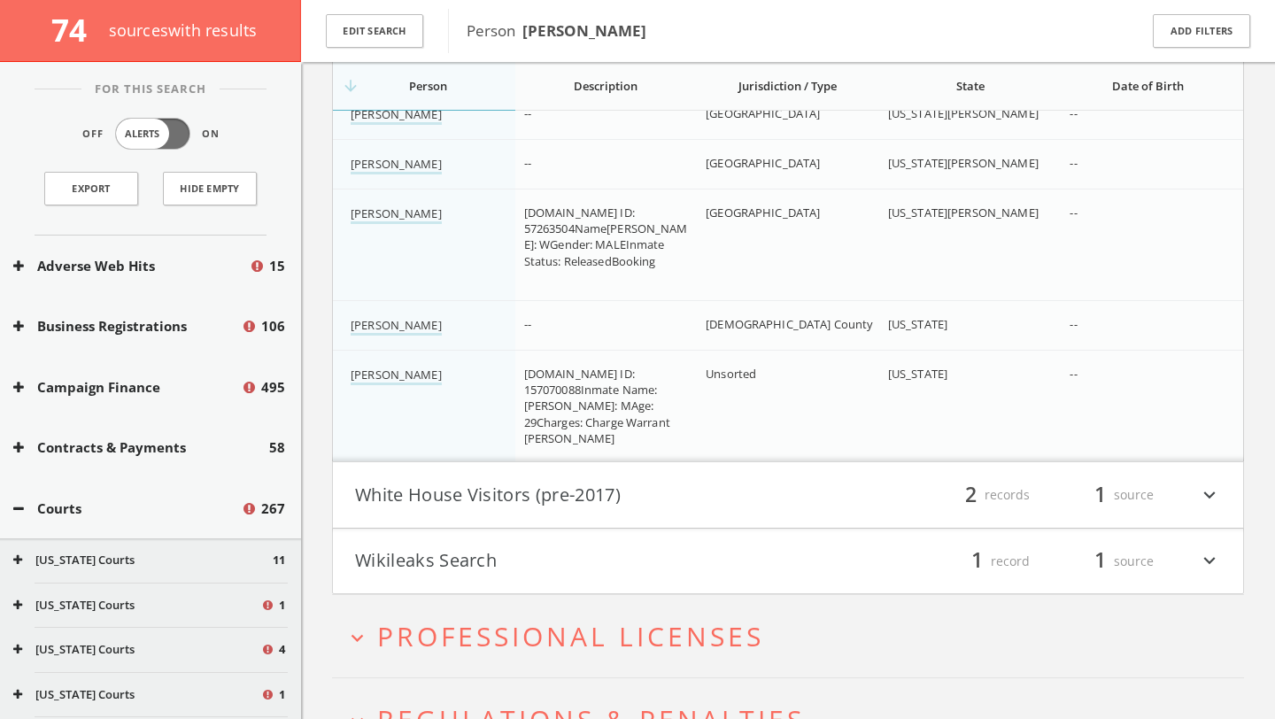
scroll to position [22227, 0]
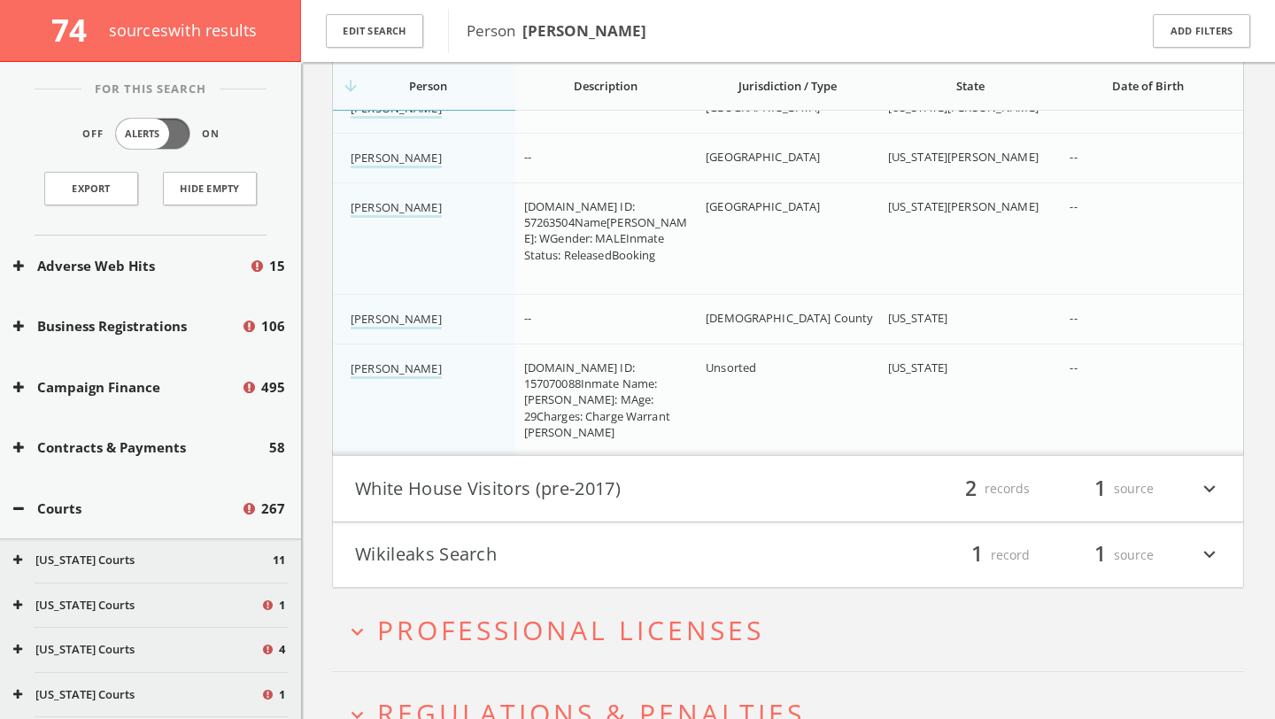
click at [1119, 564] on div "1 source" at bounding box center [1101, 555] width 106 height 30
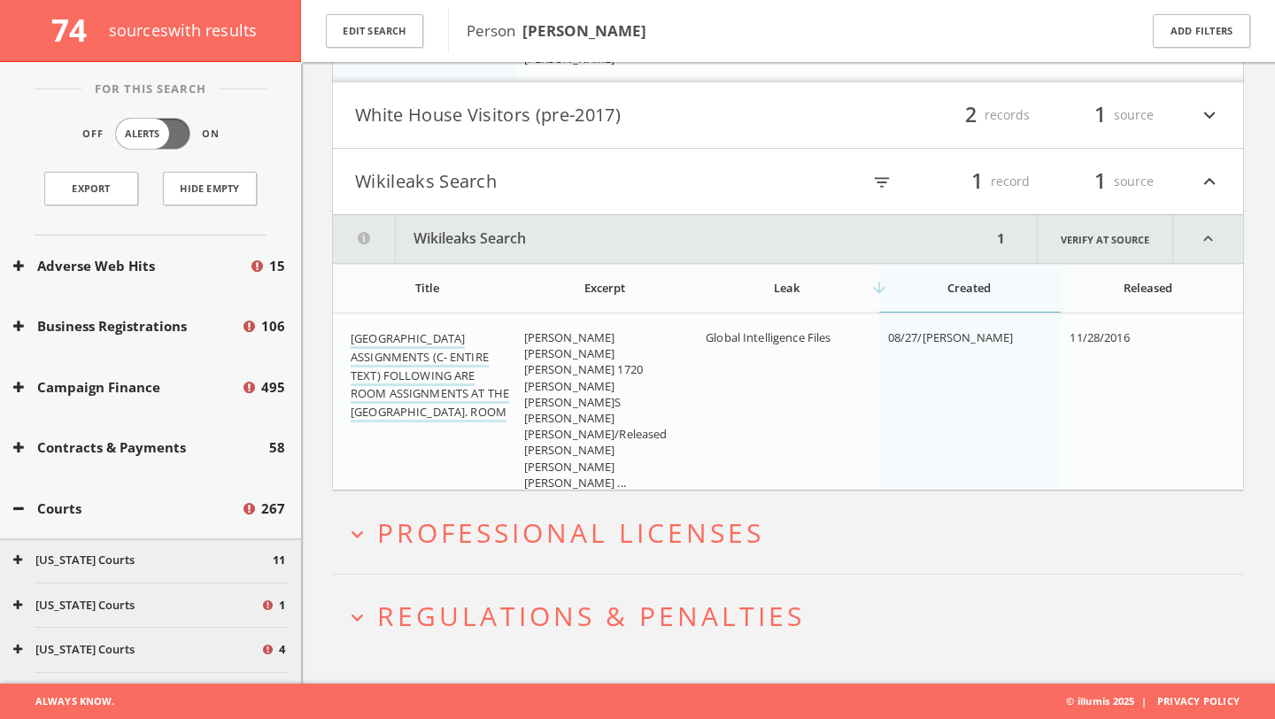
scroll to position [22107, 0]
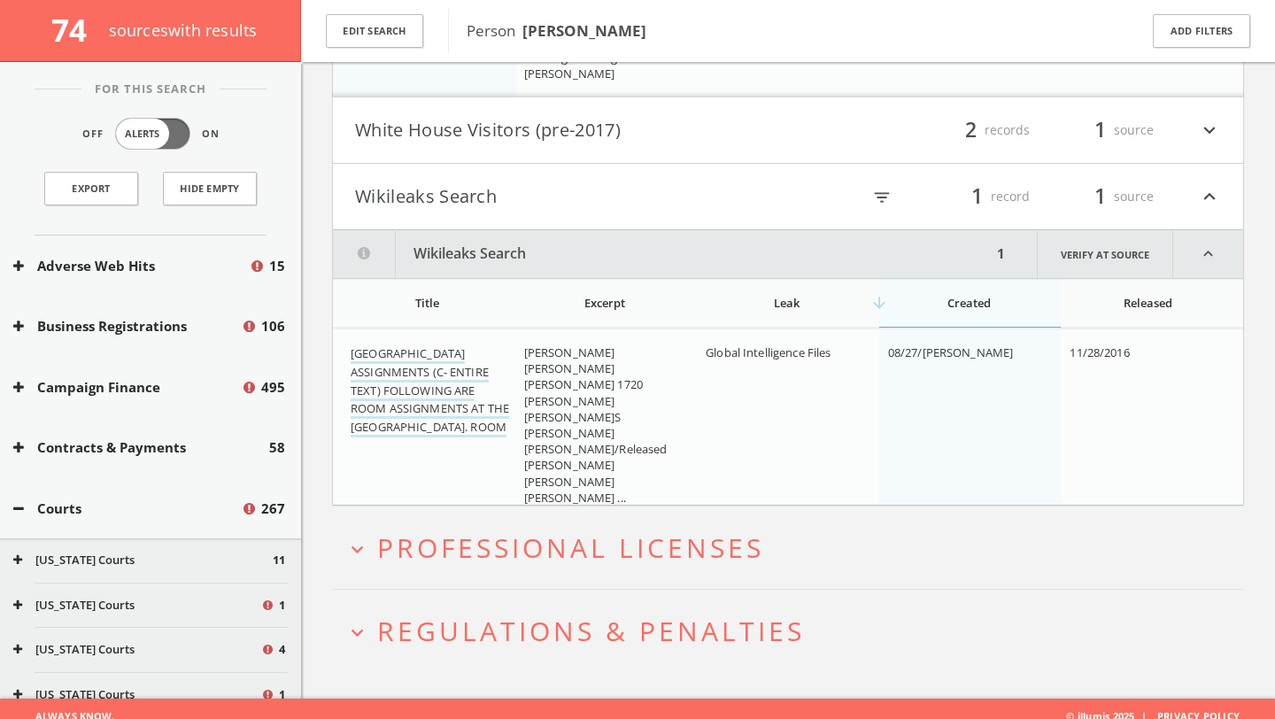
click at [758, 636] on span "Regulations & Penalties" at bounding box center [591, 631] width 428 height 36
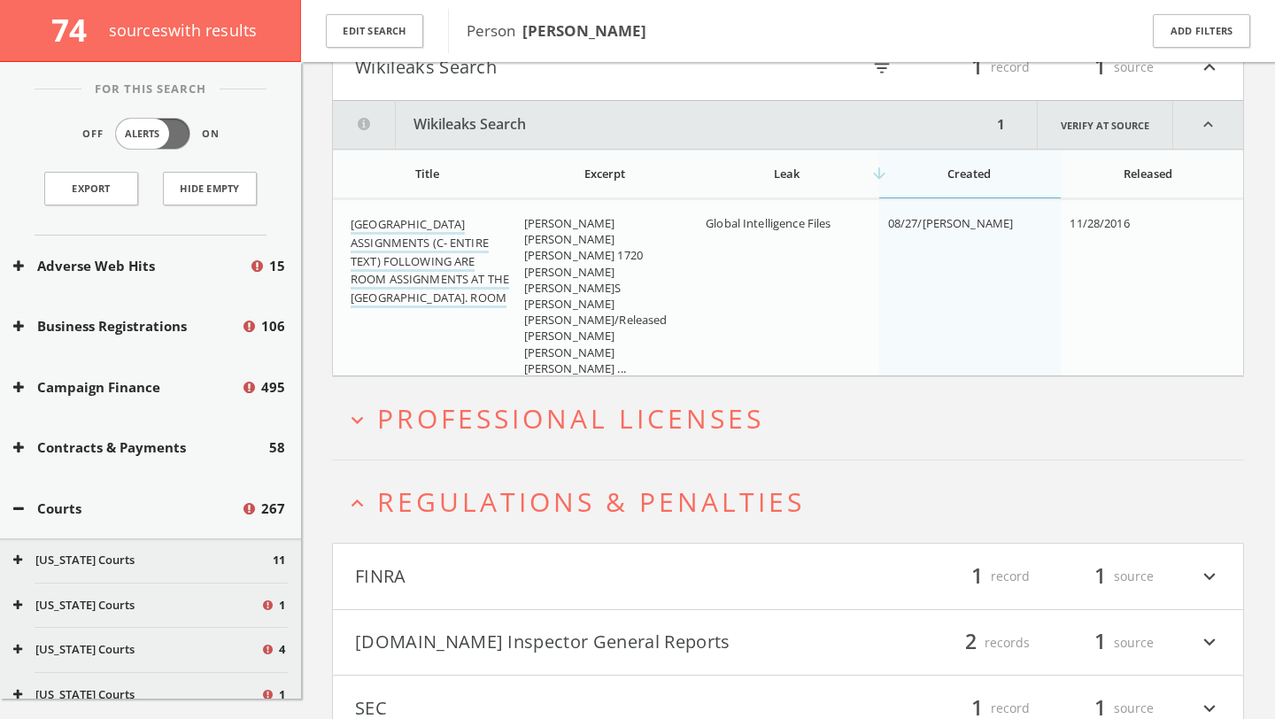
scroll to position [22321, 0]
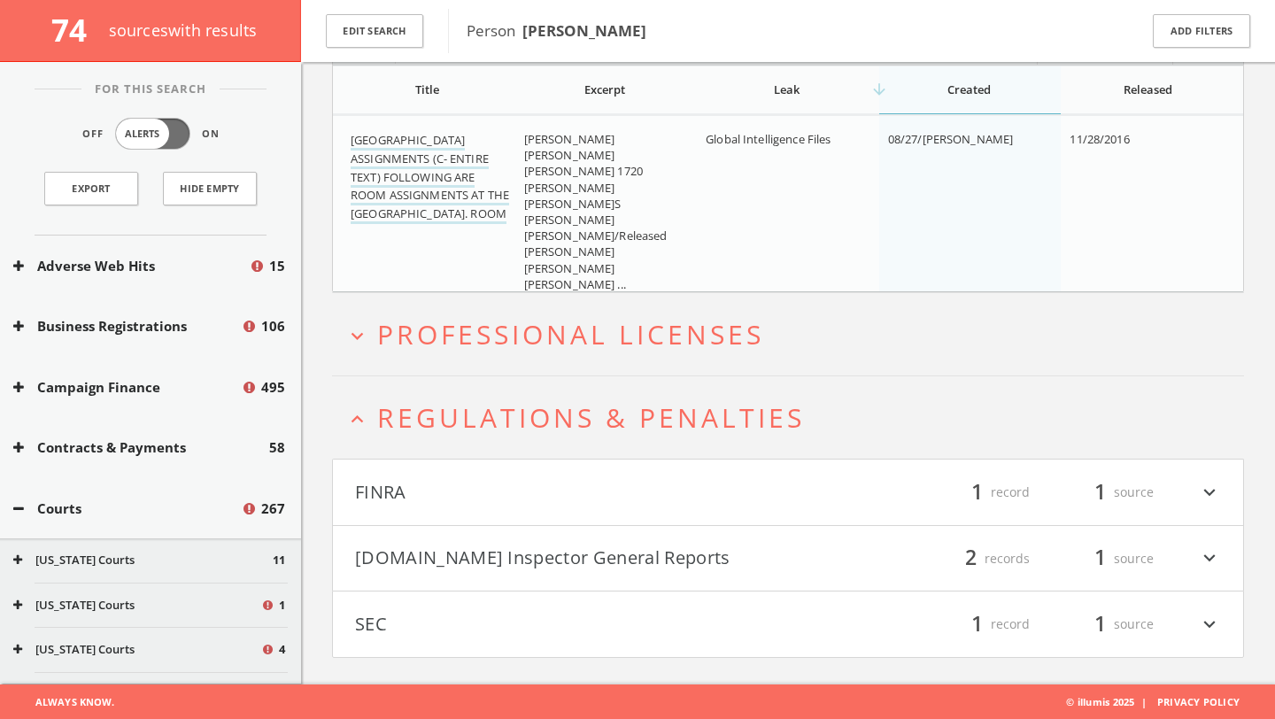
click at [1199, 569] on icon "expand_more" at bounding box center [1209, 559] width 23 height 30
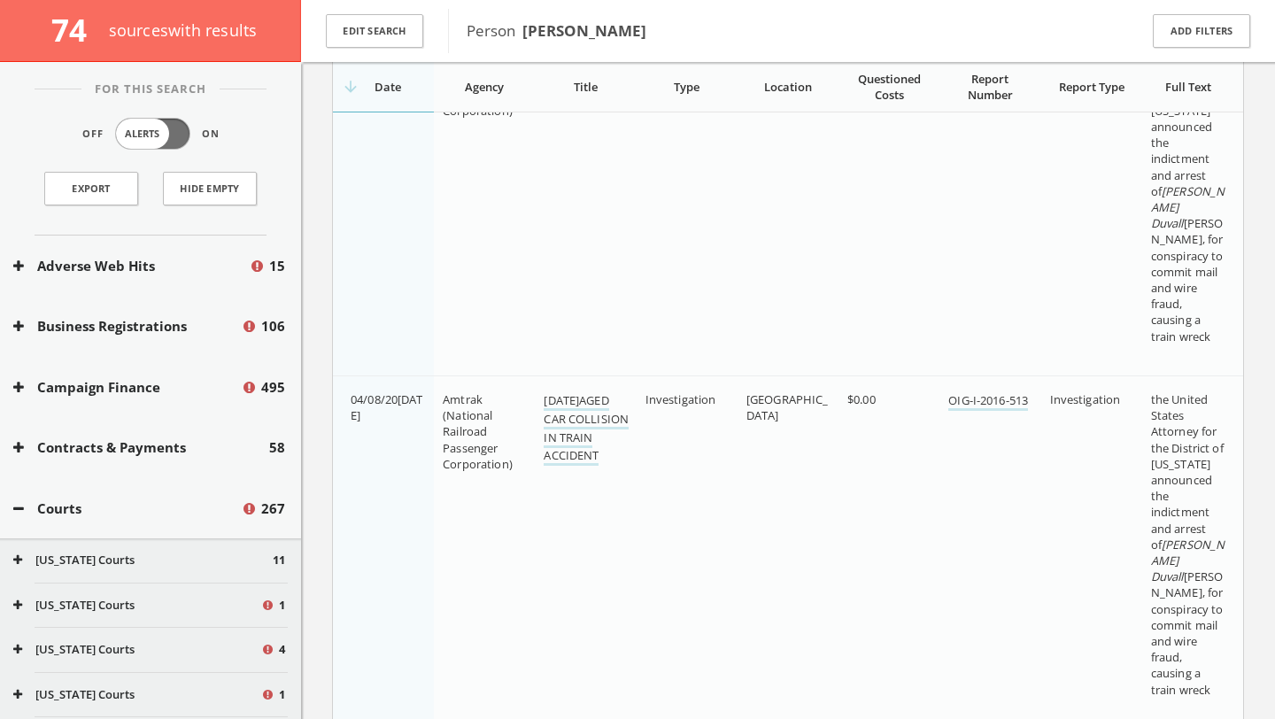
scroll to position [23130, 0]
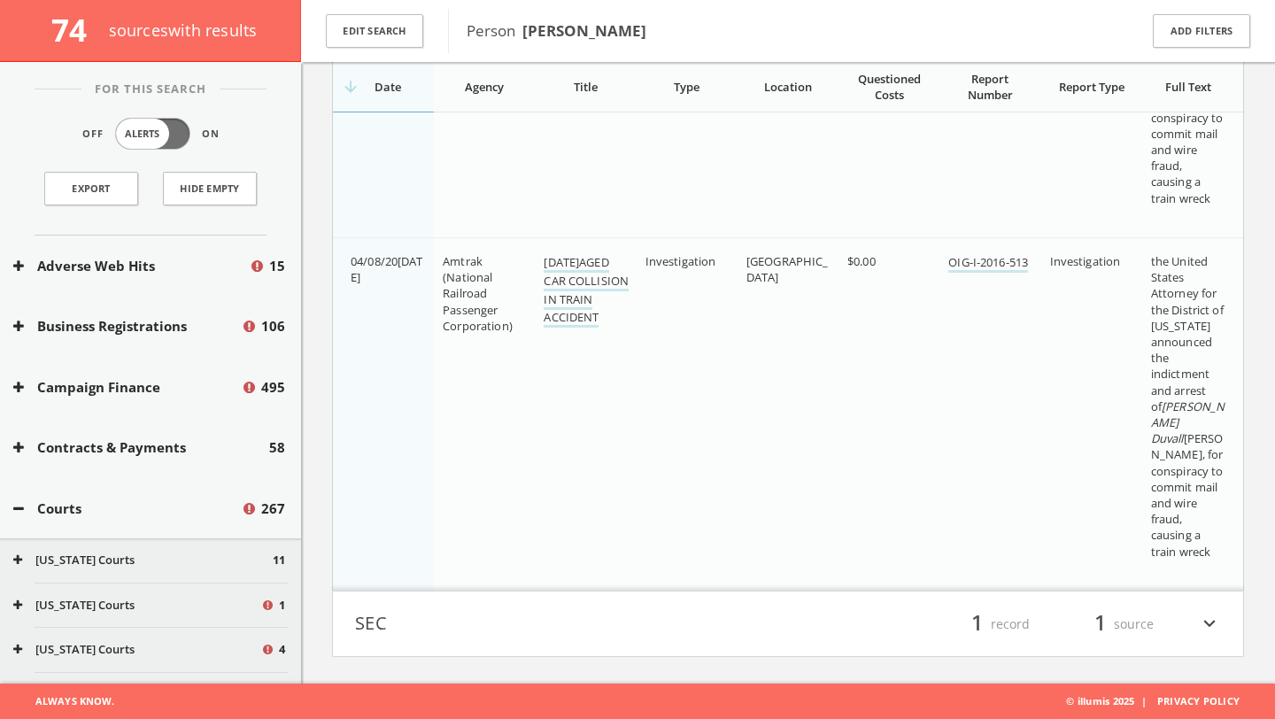
click at [1165, 631] on div "filter_list 1 record 1 source expand_more" at bounding box center [1004, 624] width 433 height 30
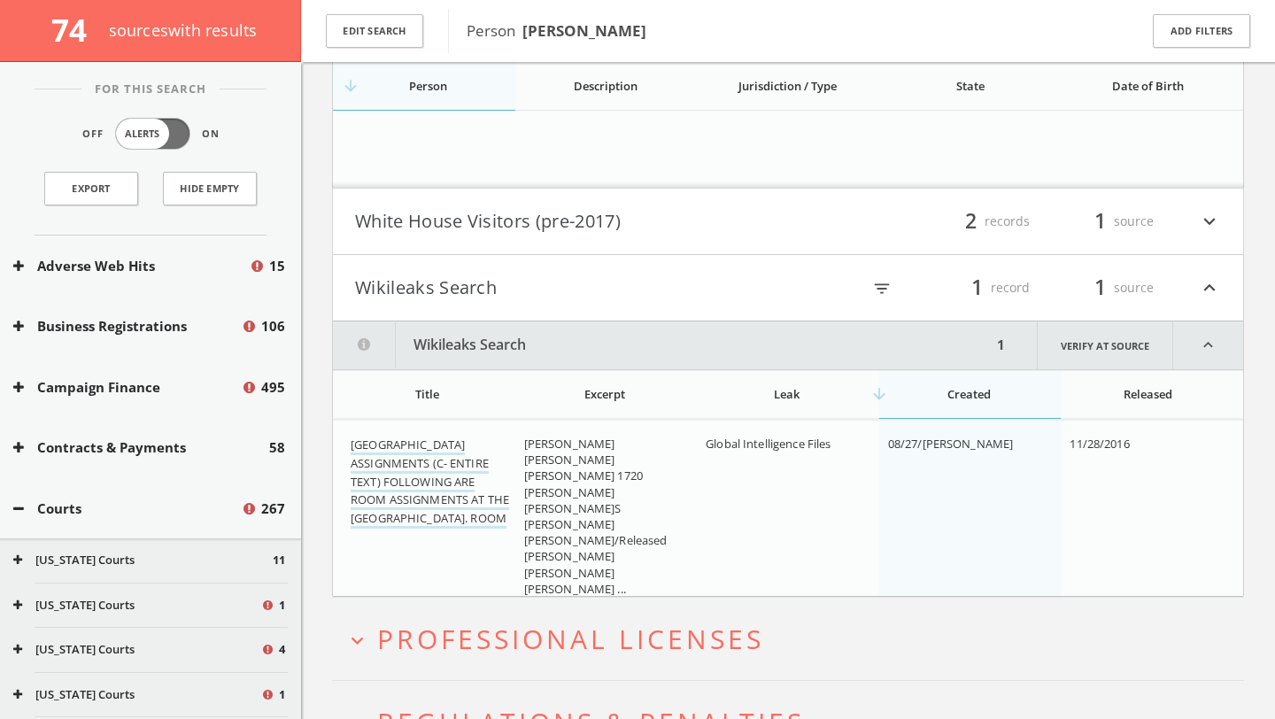
scroll to position [21121, 0]
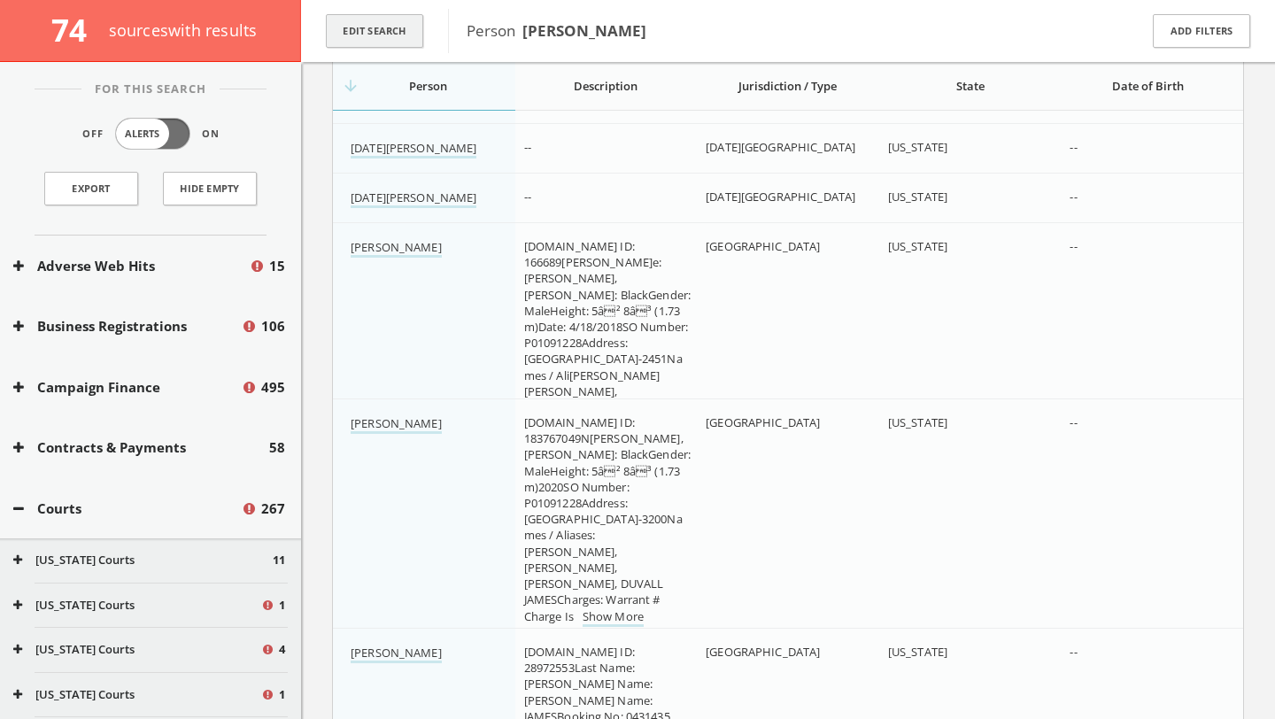
click at [381, 33] on button "Edit Search" at bounding box center [374, 31] width 97 height 35
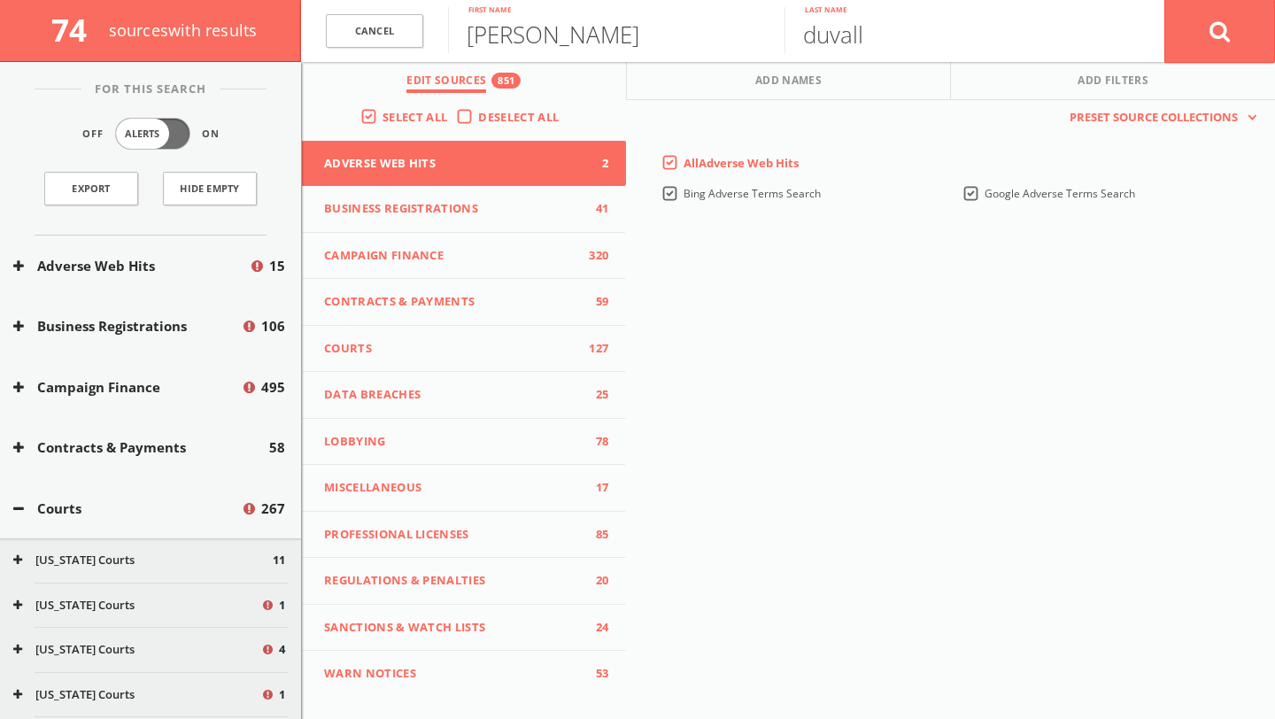
click at [515, 36] on input "[PERSON_NAME]" at bounding box center [616, 30] width 337 height 46
type input "jed"
click at [1165, 0] on button at bounding box center [1220, 31] width 111 height 64
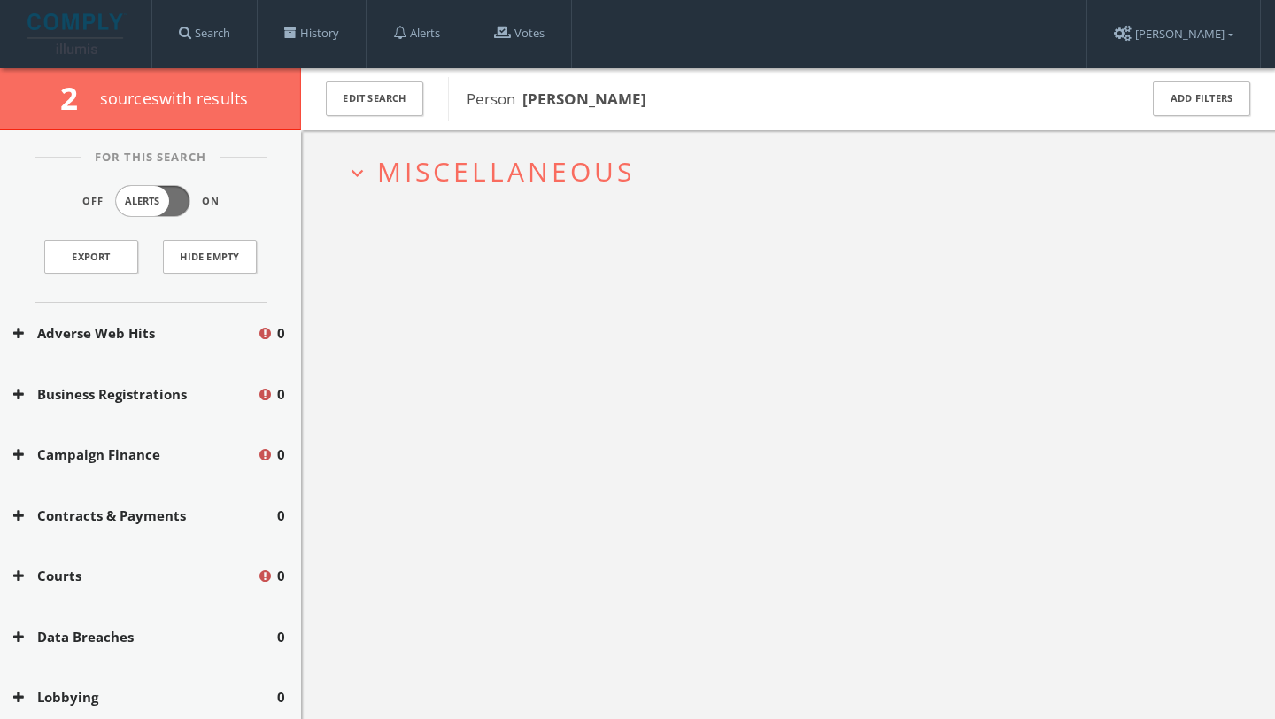
click at [497, 172] on span "Miscellaneous" at bounding box center [506, 171] width 258 height 36
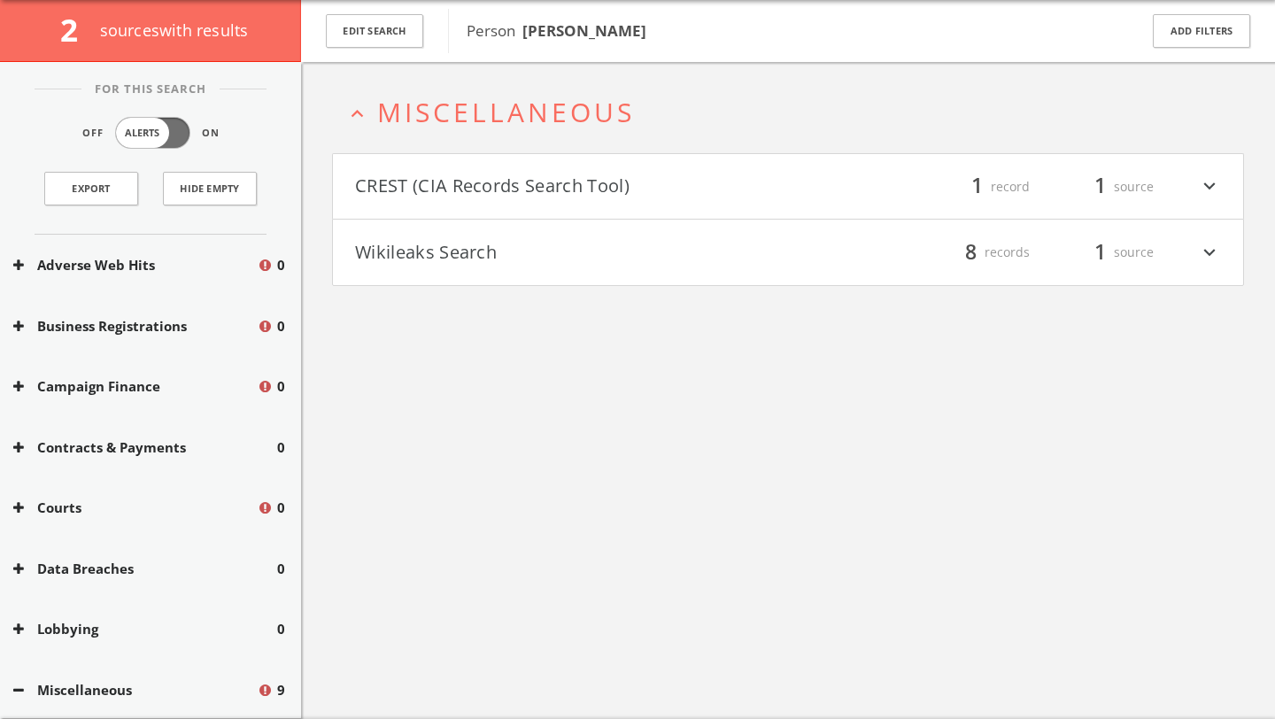
click at [496, 188] on button "CREST (CIA Records Search Tool)" at bounding box center [571, 187] width 433 height 30
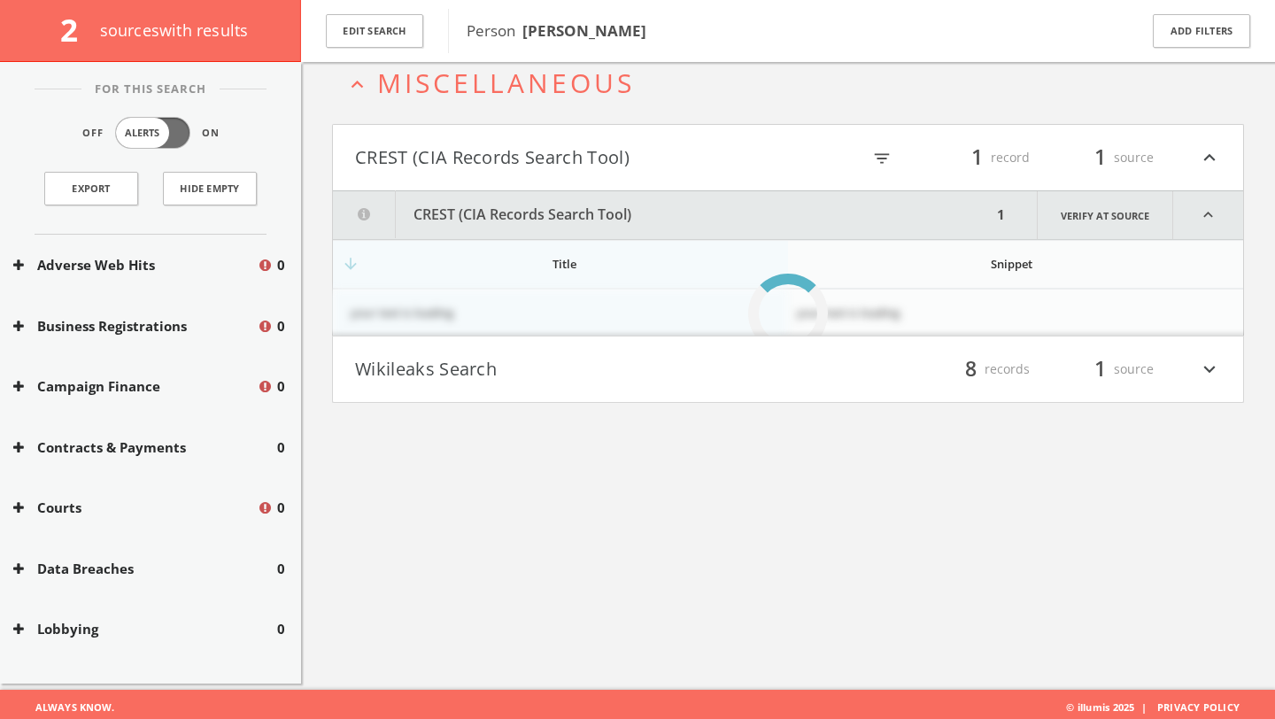
scroll to position [103, 0]
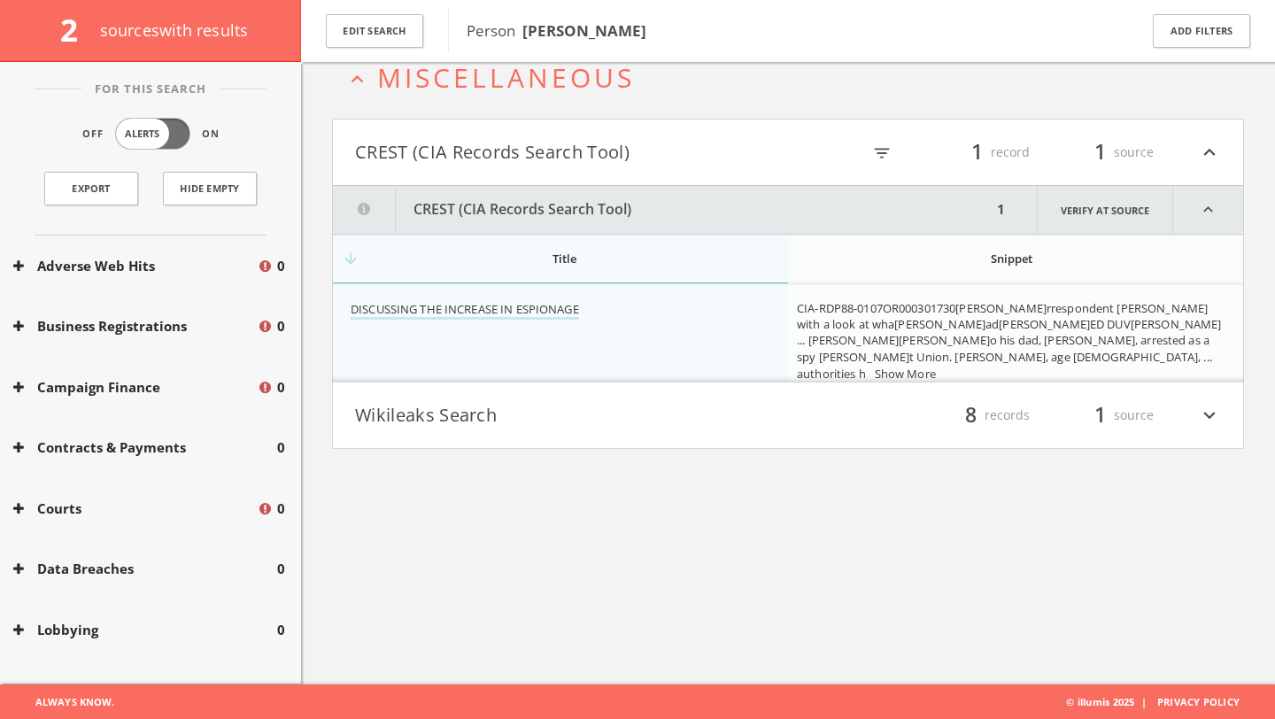
click at [490, 412] on button "Wikileaks Search" at bounding box center [571, 415] width 433 height 30
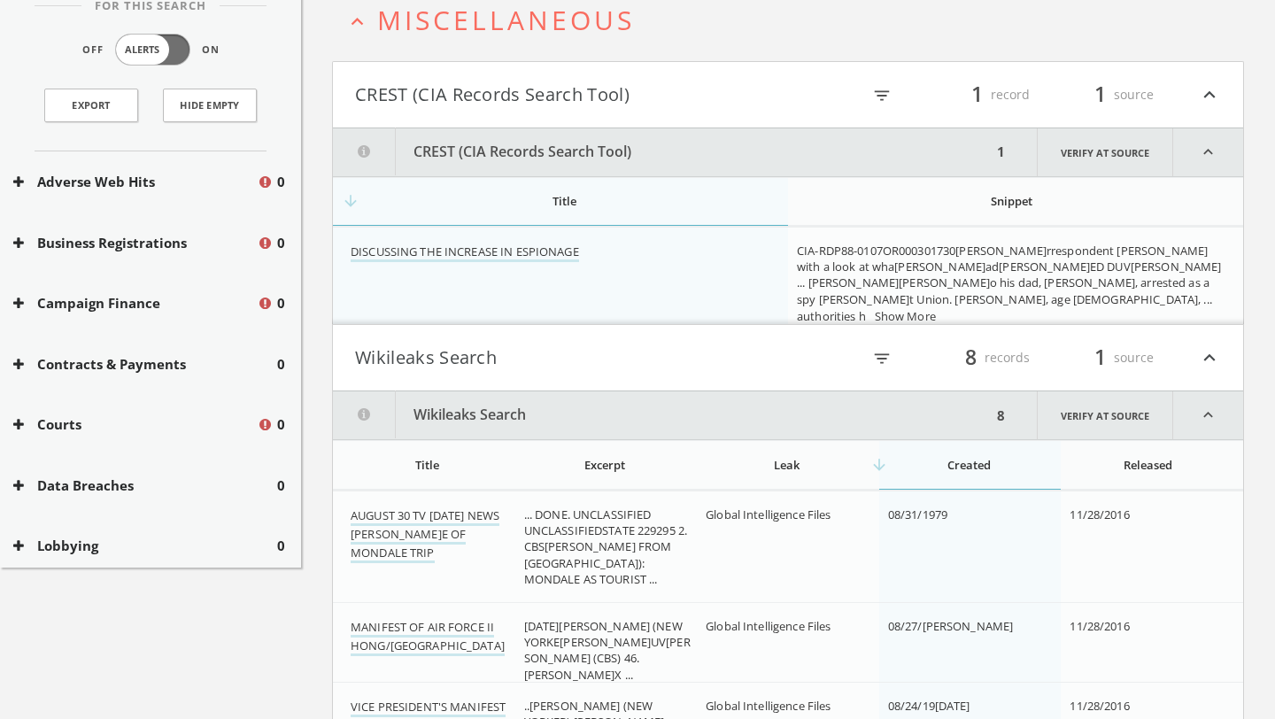
scroll to position [0, 0]
